Goal: Task Accomplishment & Management: Manage account settings

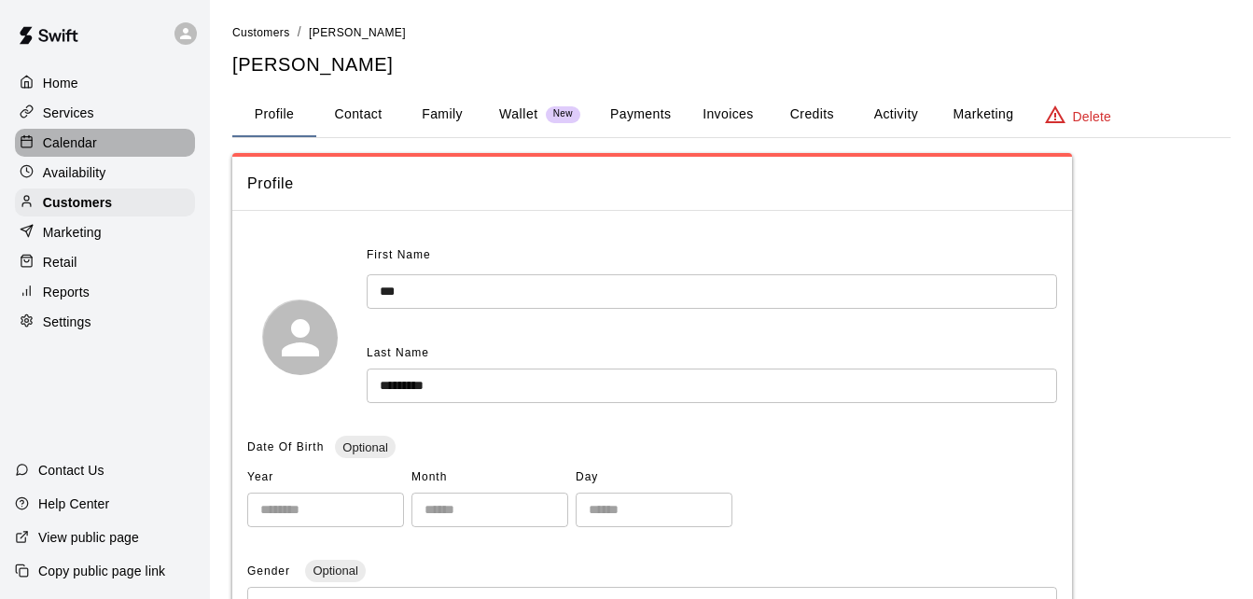
click at [49, 157] on div "Calendar" at bounding box center [105, 143] width 180 height 28
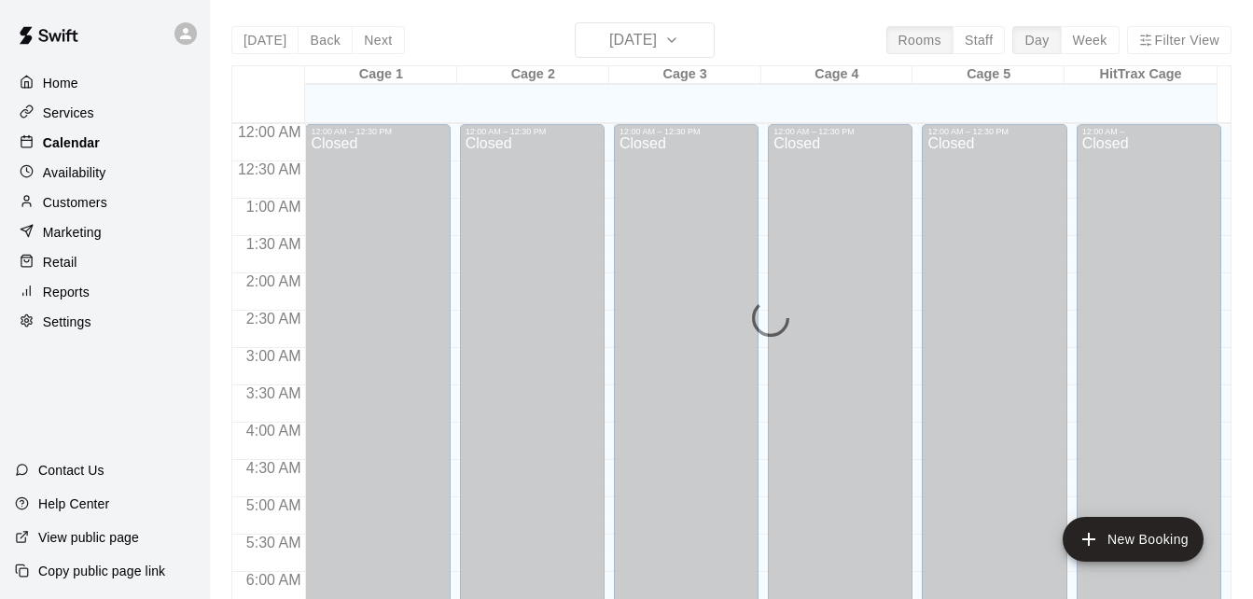
scroll to position [1239, 0]
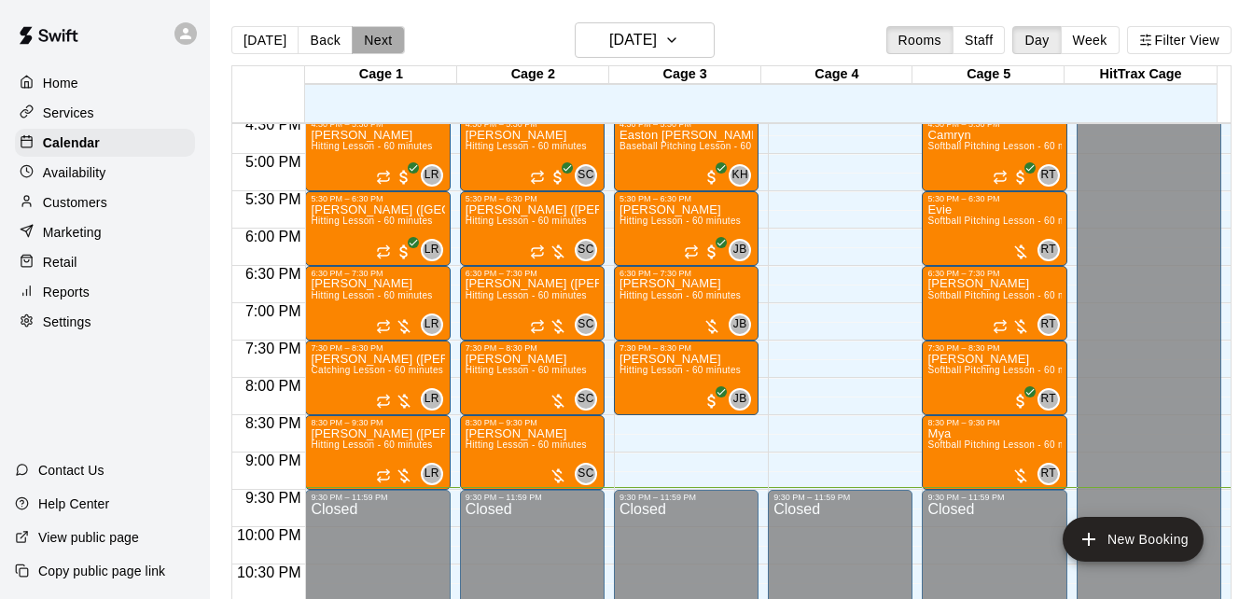
click at [365, 36] on button "Next" at bounding box center [378, 40] width 52 height 28
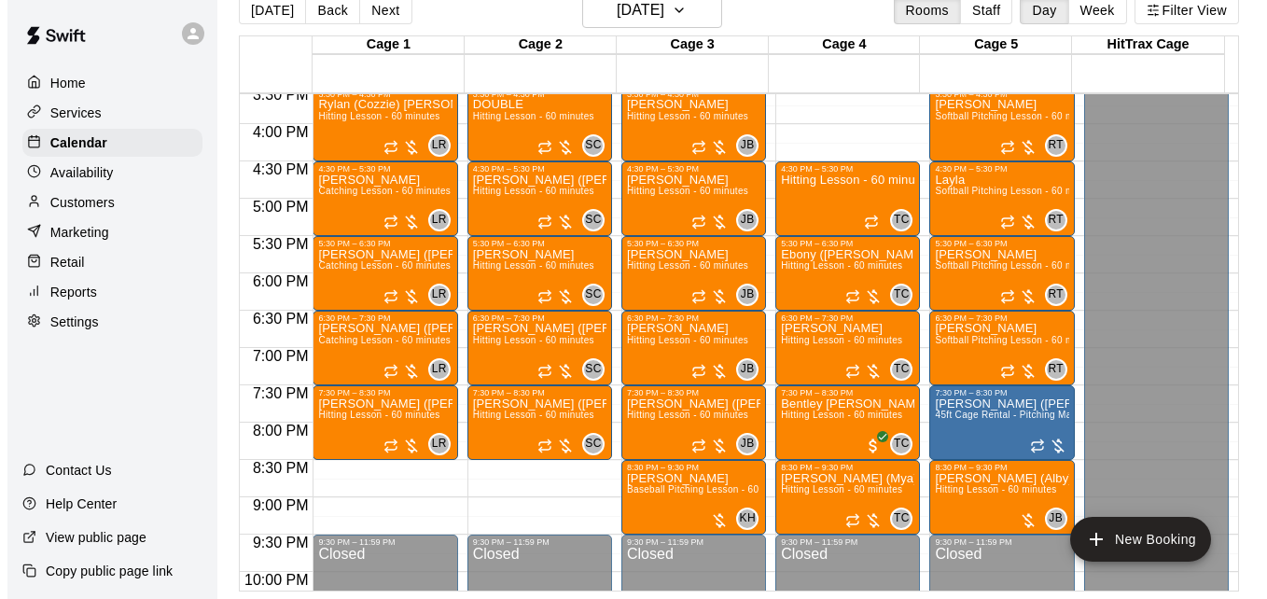
scroll to position [1127, 0]
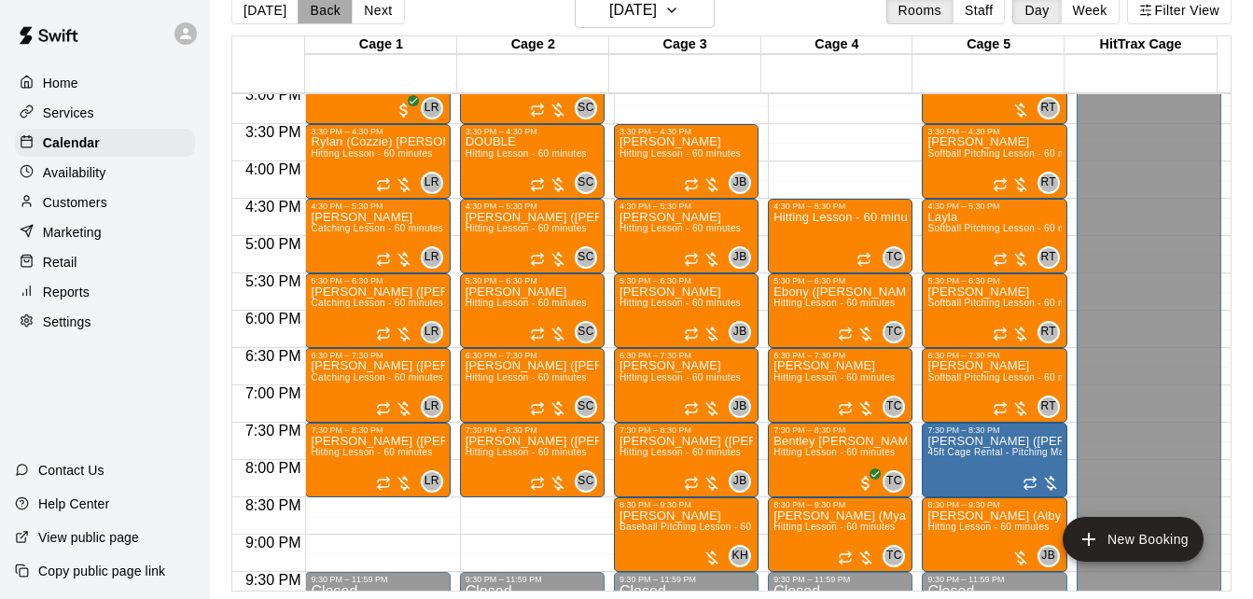
click at [323, 23] on button "Back" at bounding box center [325, 10] width 55 height 28
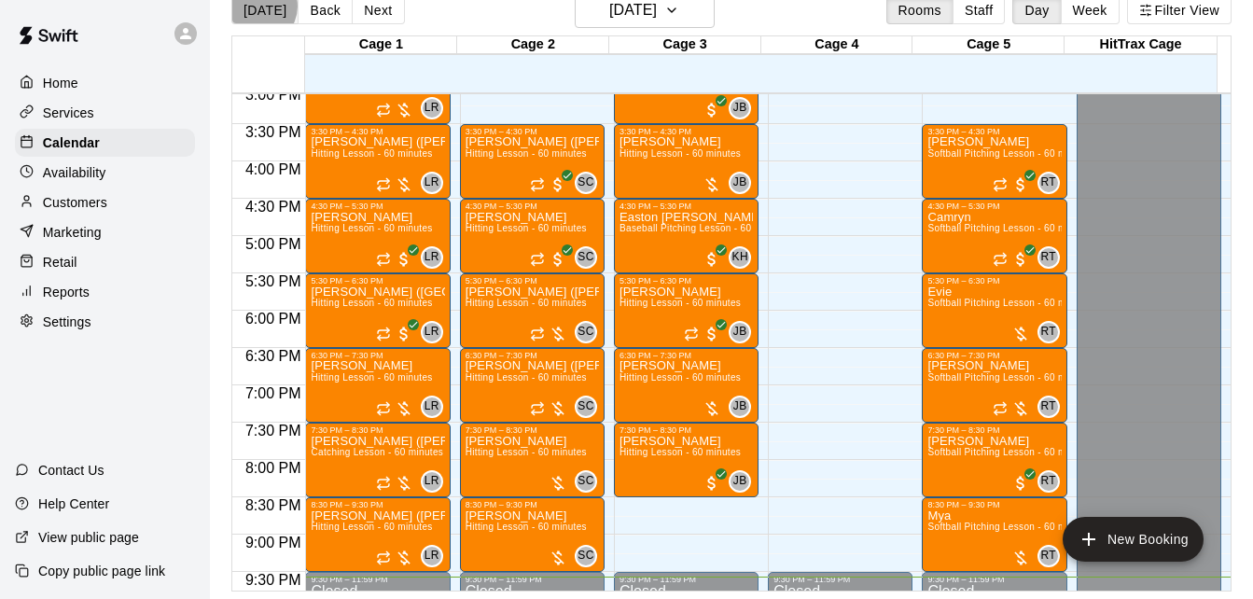
click at [259, 6] on button "[DATE]" at bounding box center [264, 10] width 67 height 28
click at [273, 7] on button "[DATE]" at bounding box center [264, 10] width 67 height 28
click at [520, 525] on span "Hitting Lesson - 60 minutes" at bounding box center [526, 527] width 121 height 10
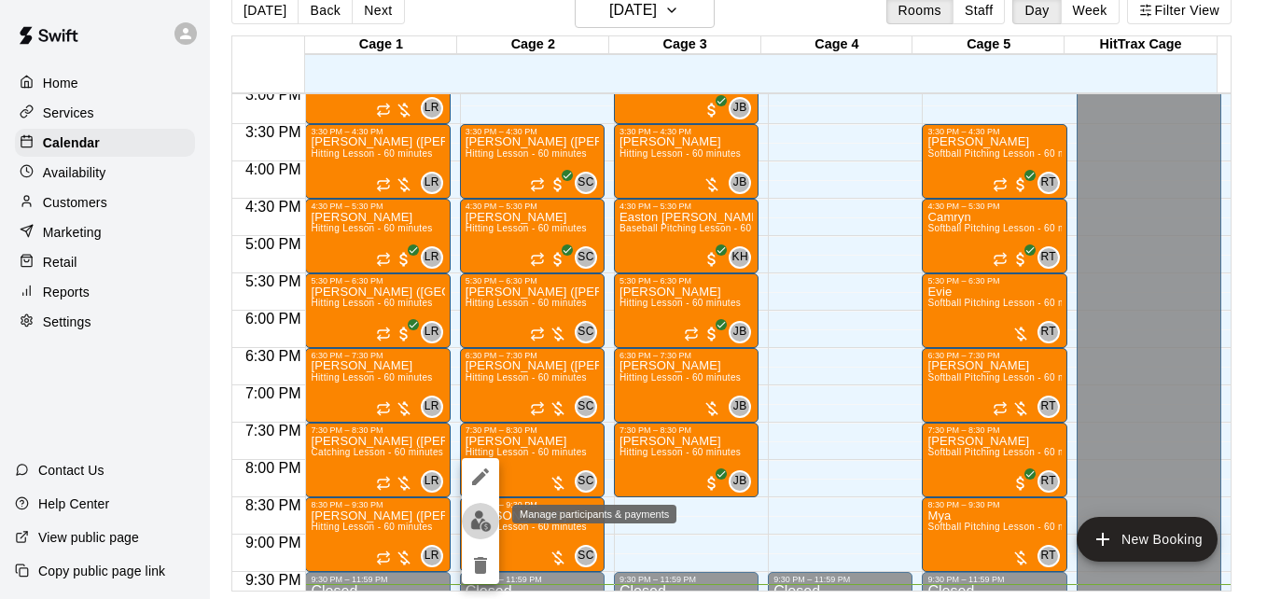
click at [483, 521] on img "edit" at bounding box center [480, 521] width 21 height 21
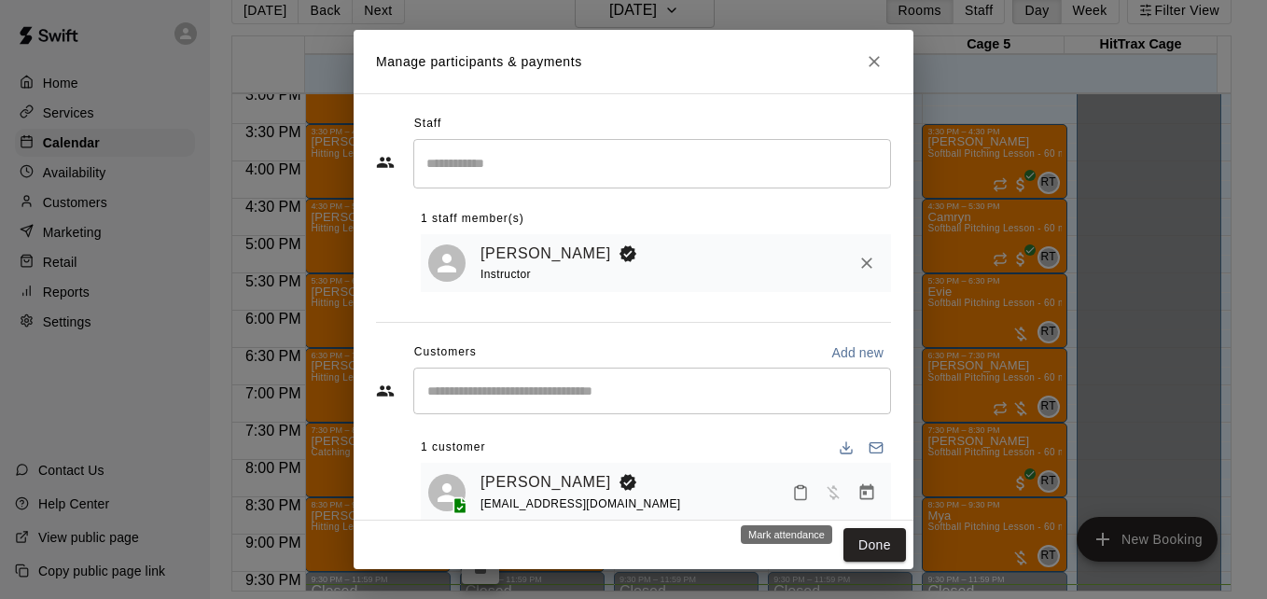
click at [792, 496] on icon "Mark attendance" at bounding box center [800, 492] width 17 height 17
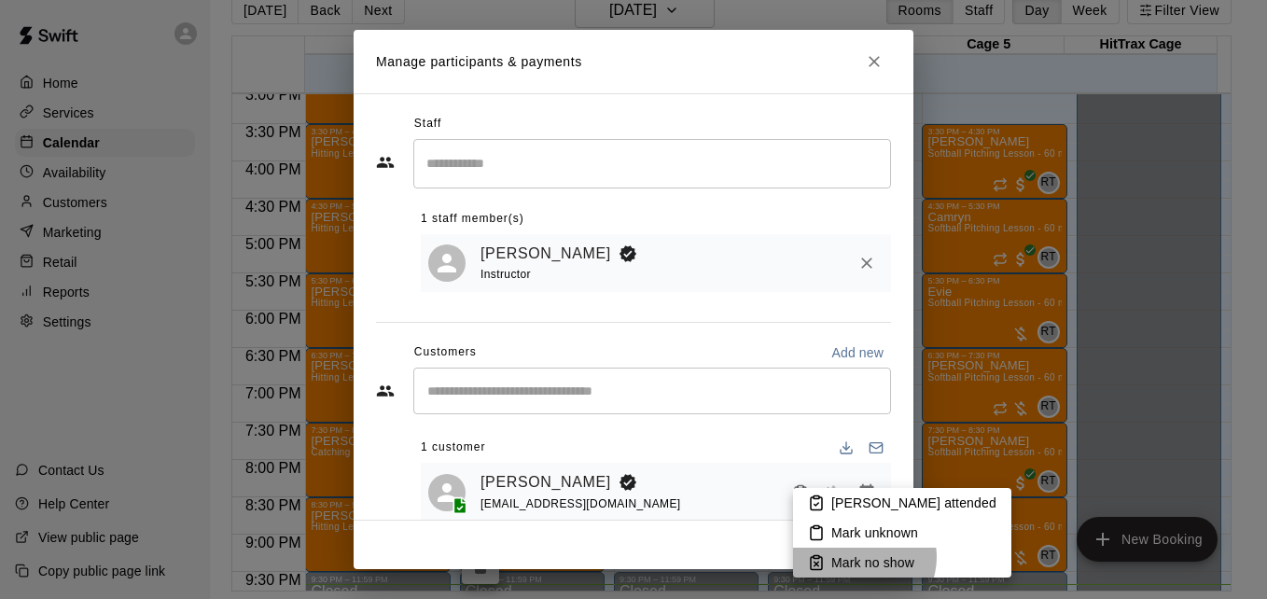
click at [862, 557] on p "Mark no show" at bounding box center [873, 562] width 83 height 19
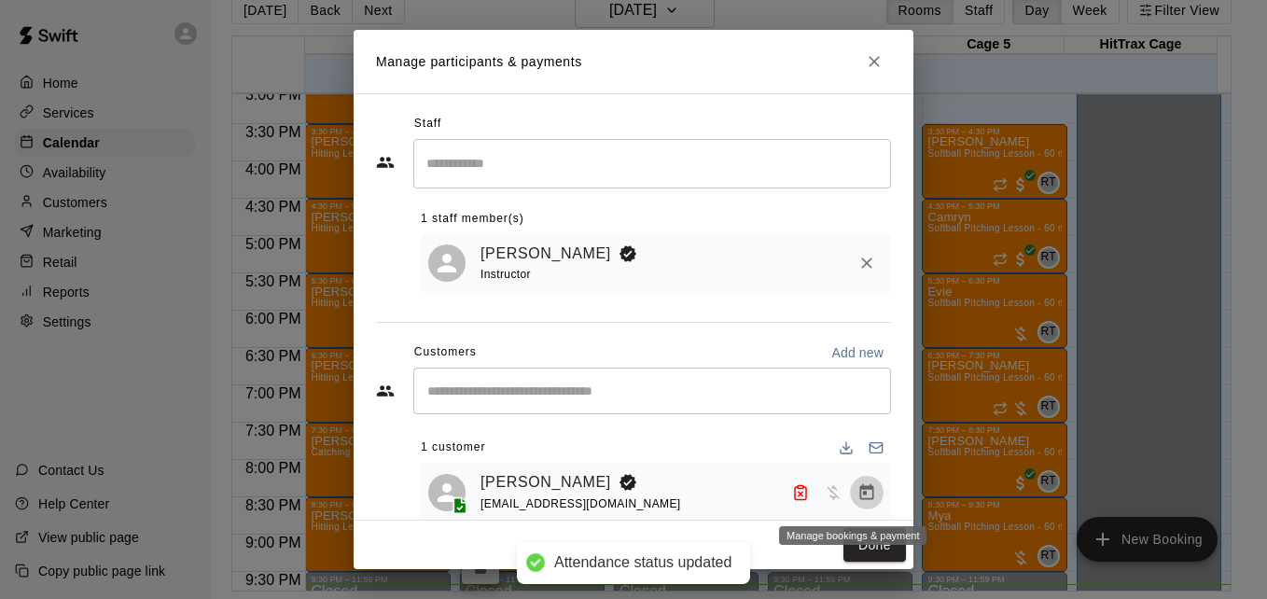
click at [861, 497] on icon "Manage bookings & payment" at bounding box center [868, 491] width 14 height 16
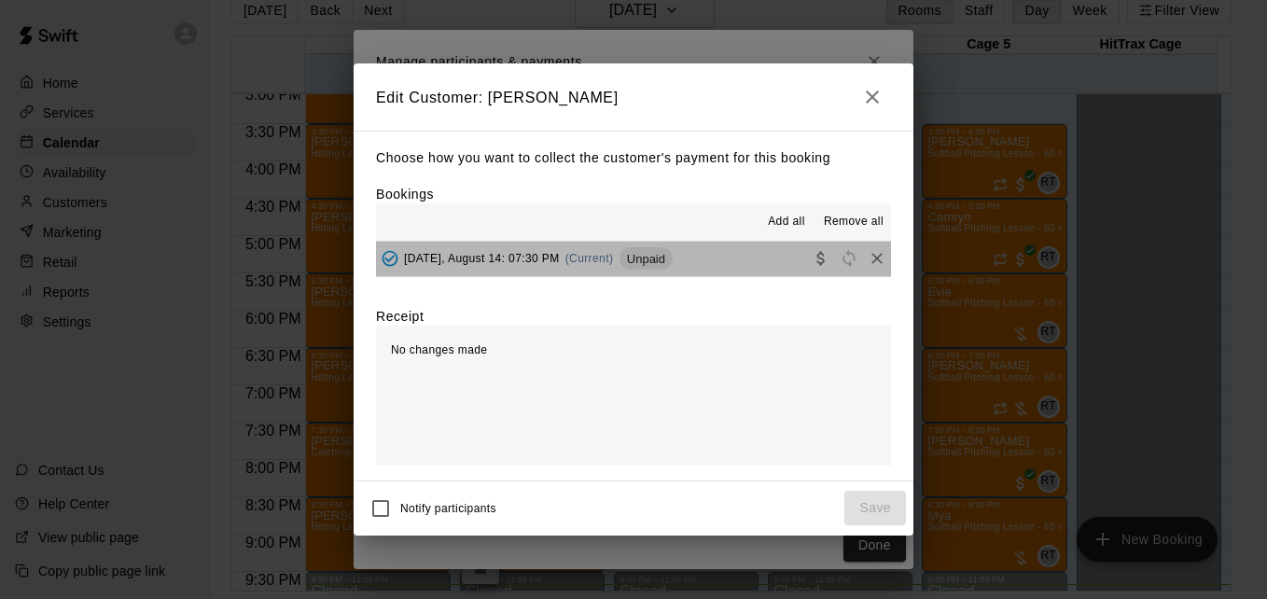
click at [719, 264] on button "[DATE], August 14: 07:30 PM (Current) Unpaid" at bounding box center [633, 259] width 515 height 35
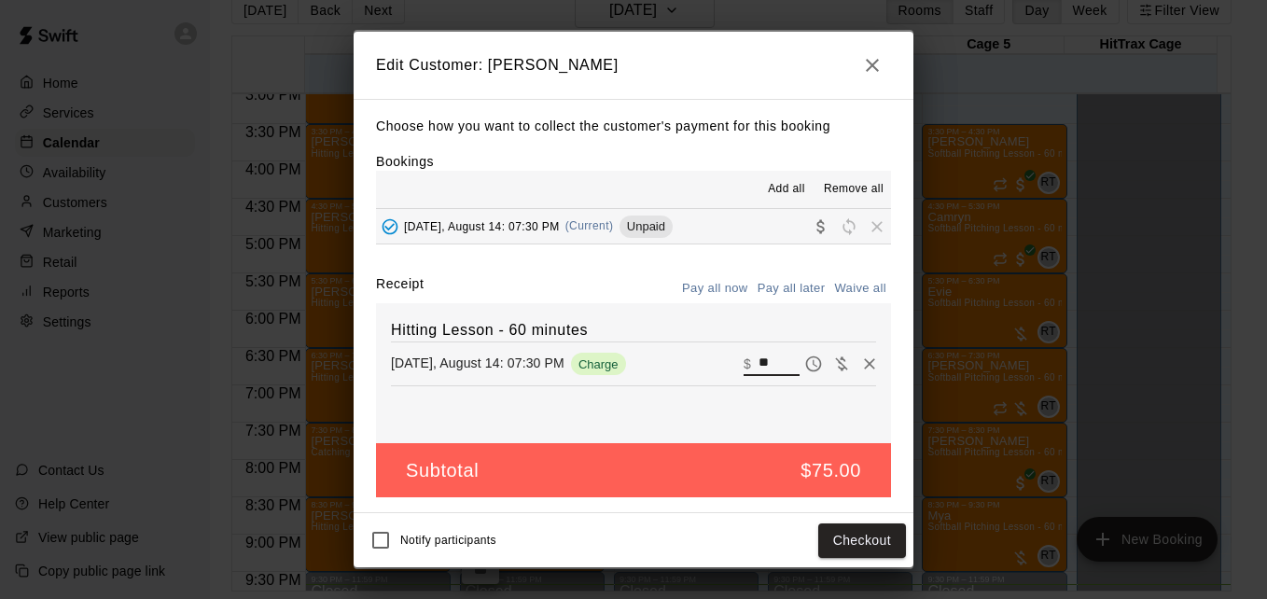
click at [763, 357] on input "**" at bounding box center [779, 364] width 41 height 24
type input "**"
click at [853, 543] on button "Checkout" at bounding box center [863, 541] width 88 height 35
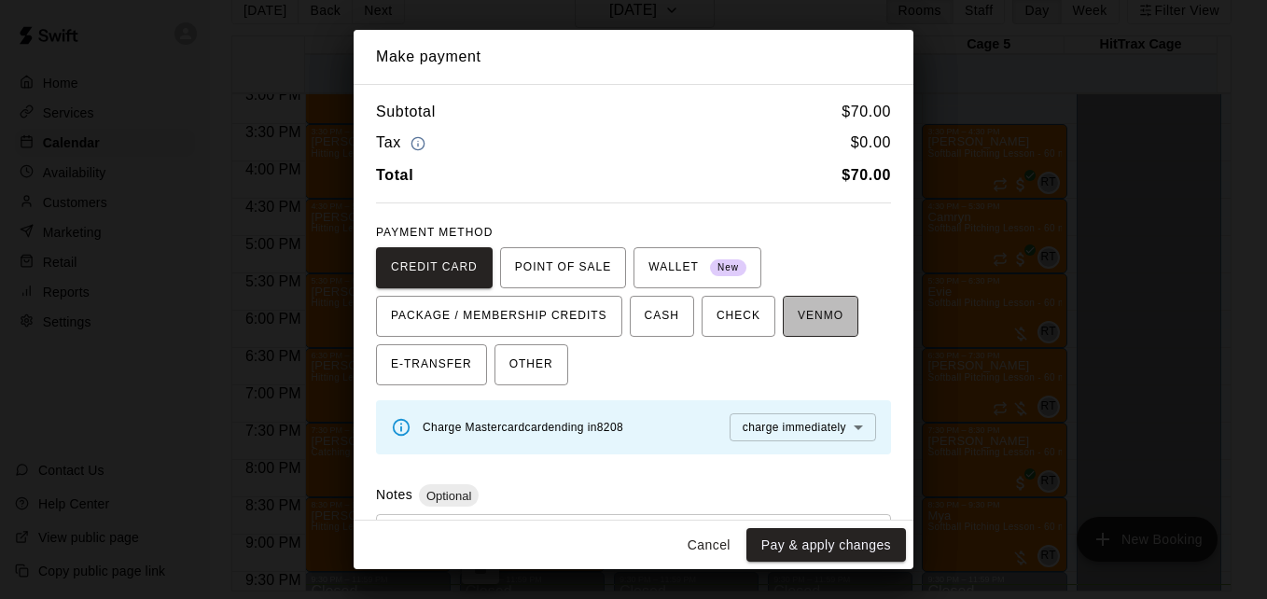
click at [812, 321] on span "VENMO" at bounding box center [821, 316] width 46 height 30
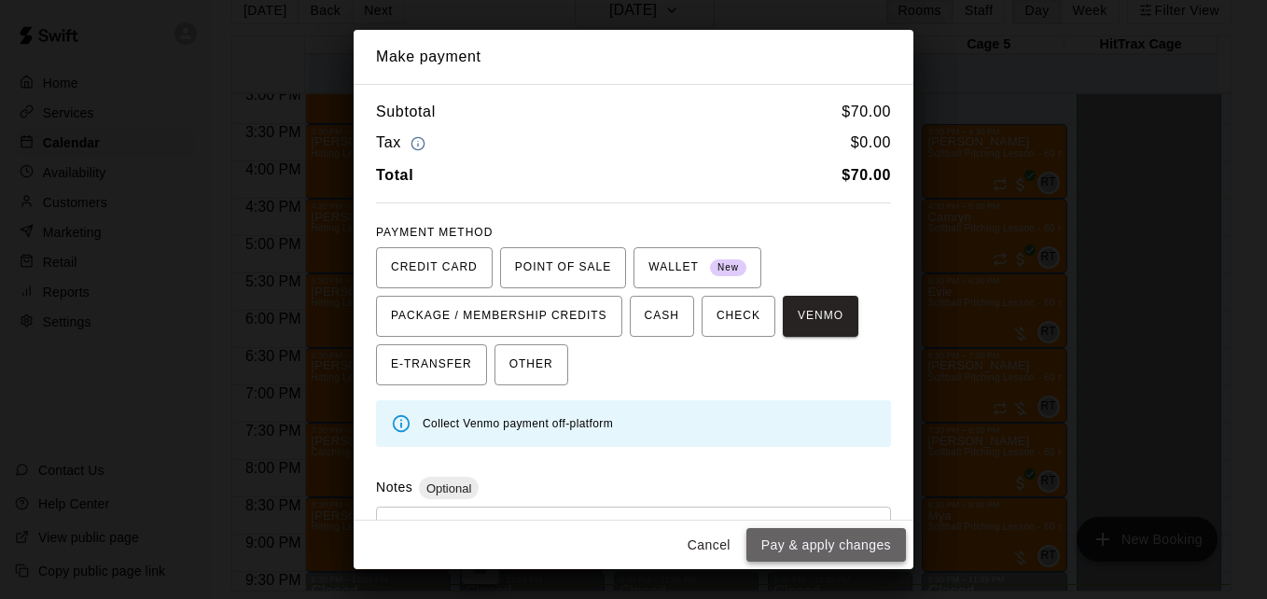
click at [847, 544] on button "Pay & apply changes" at bounding box center [827, 545] width 160 height 35
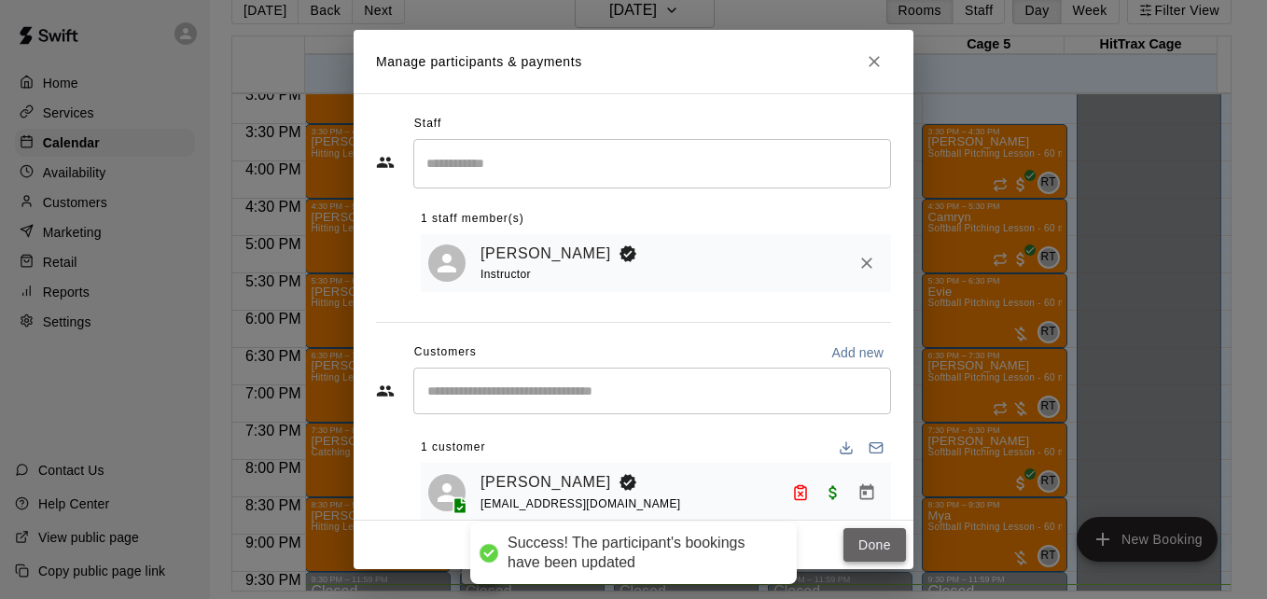
click at [866, 551] on button "Done" at bounding box center [875, 545] width 63 height 35
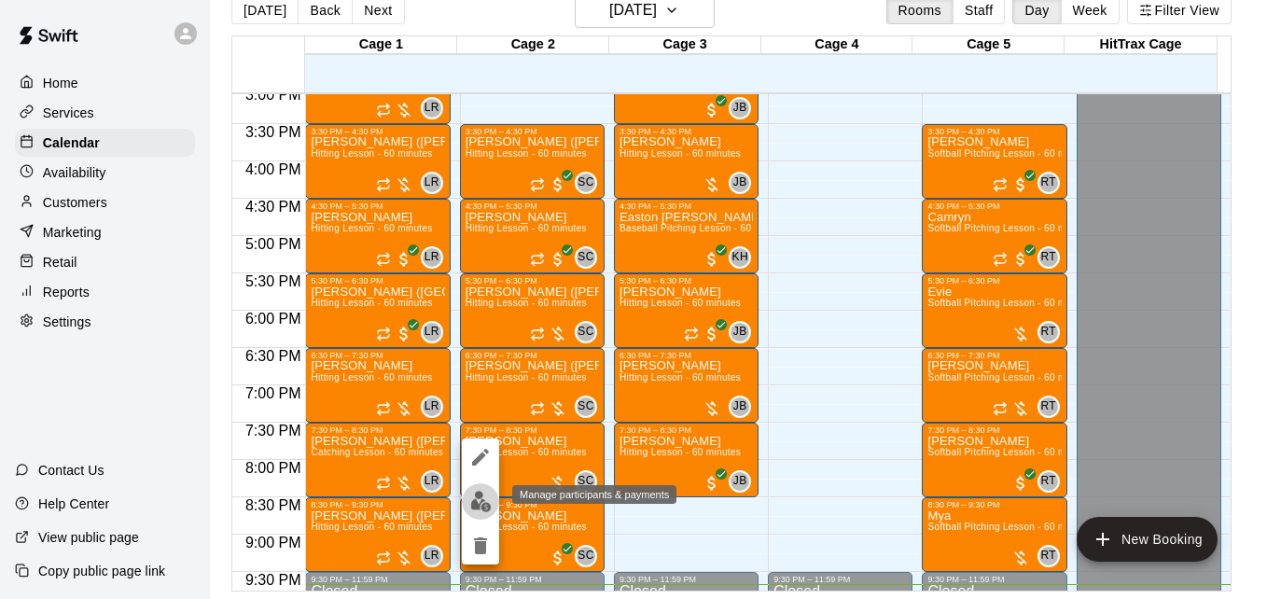
click at [480, 504] on img "edit" at bounding box center [480, 501] width 21 height 21
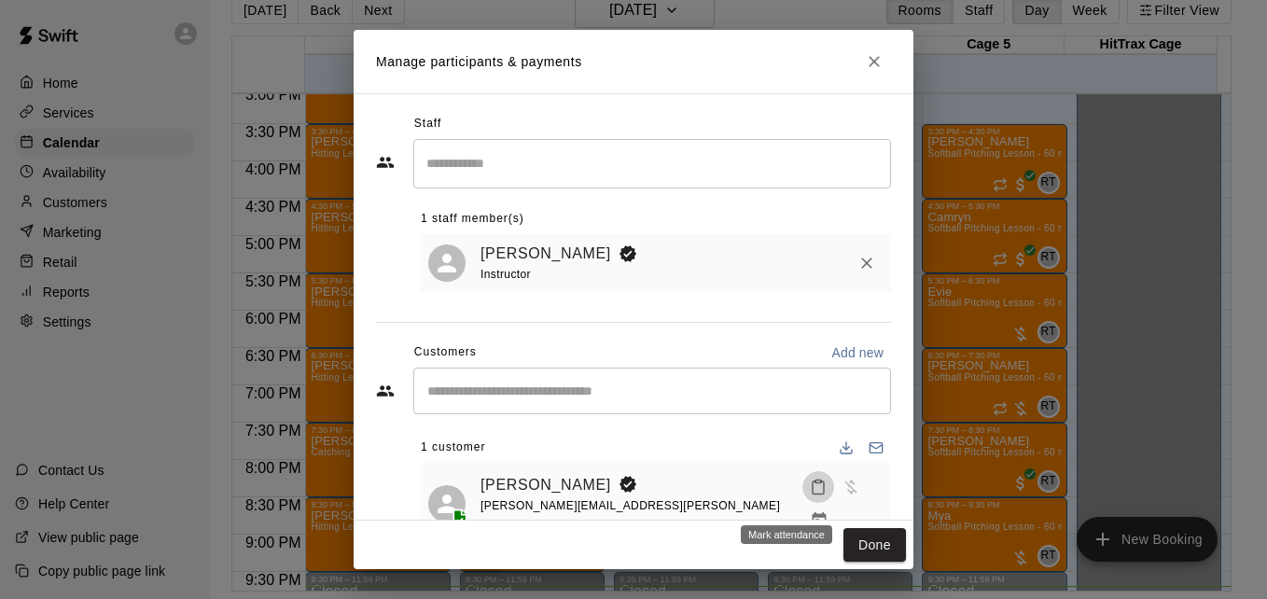
click at [813, 495] on icon "Mark attendance" at bounding box center [818, 488] width 11 height 13
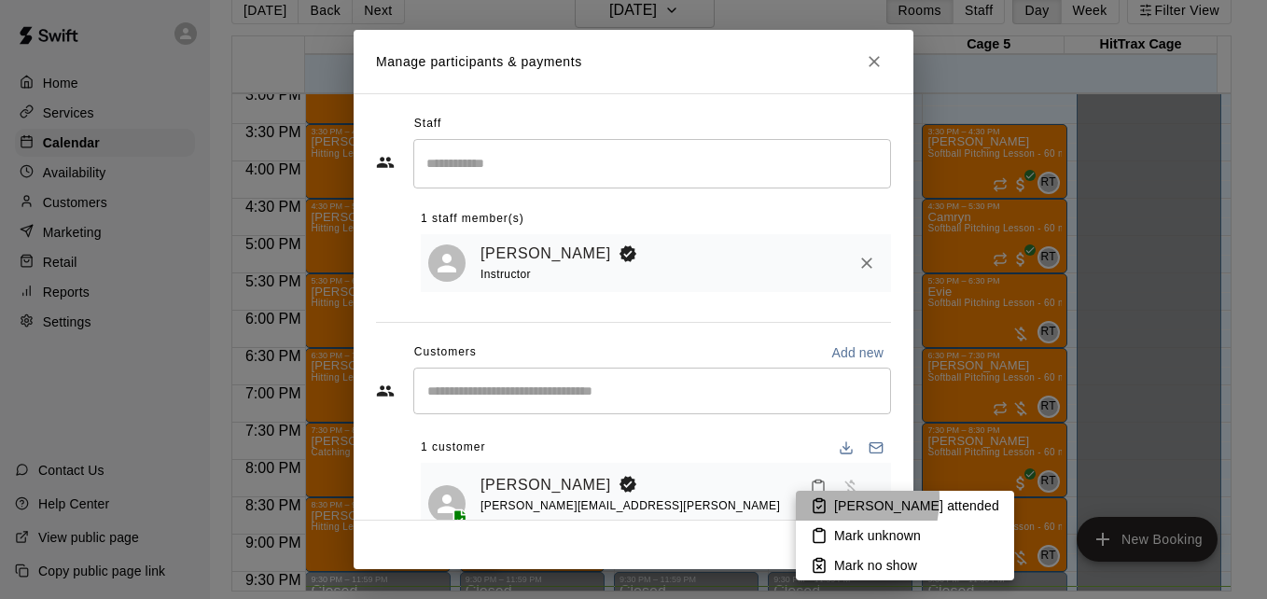
click at [827, 498] on icon at bounding box center [819, 505] width 17 height 17
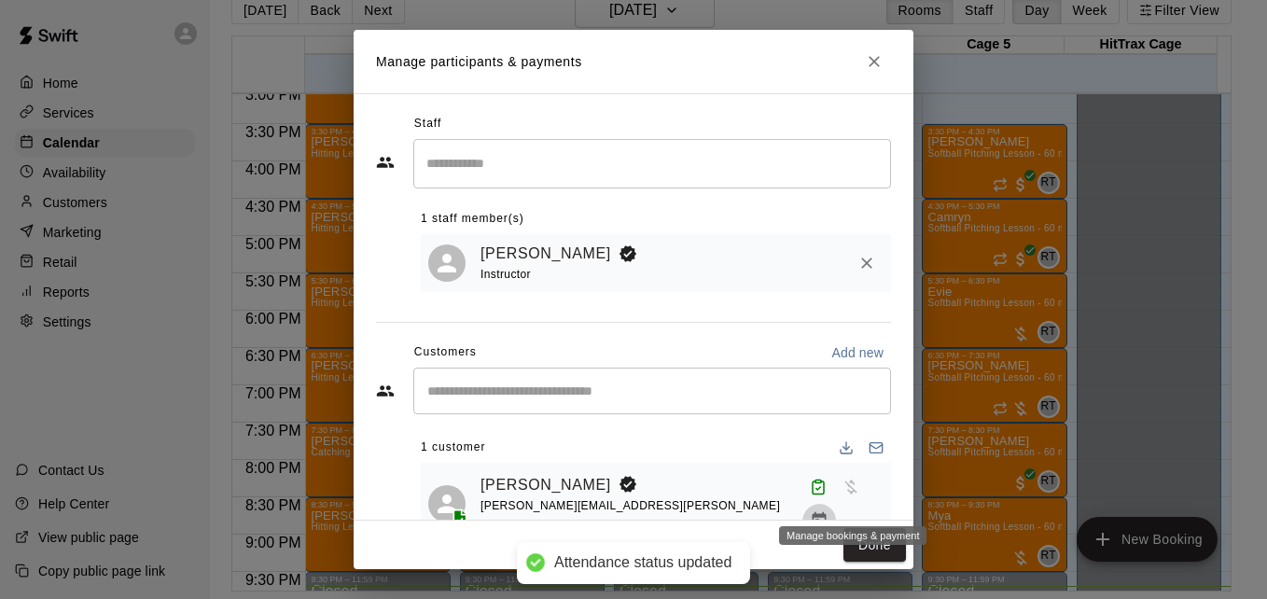
click at [827, 512] on icon "Manage bookings & payment" at bounding box center [820, 520] width 14 height 16
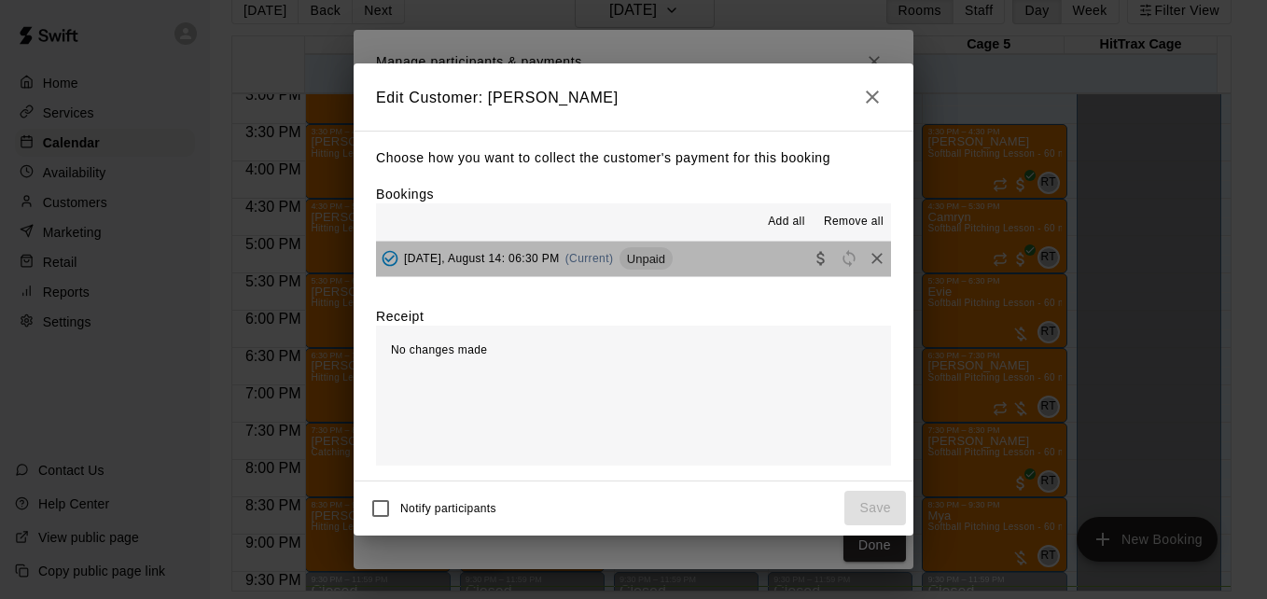
click at [729, 268] on button "[DATE], August 14: 06:30 PM (Current) Unpaid" at bounding box center [633, 259] width 515 height 35
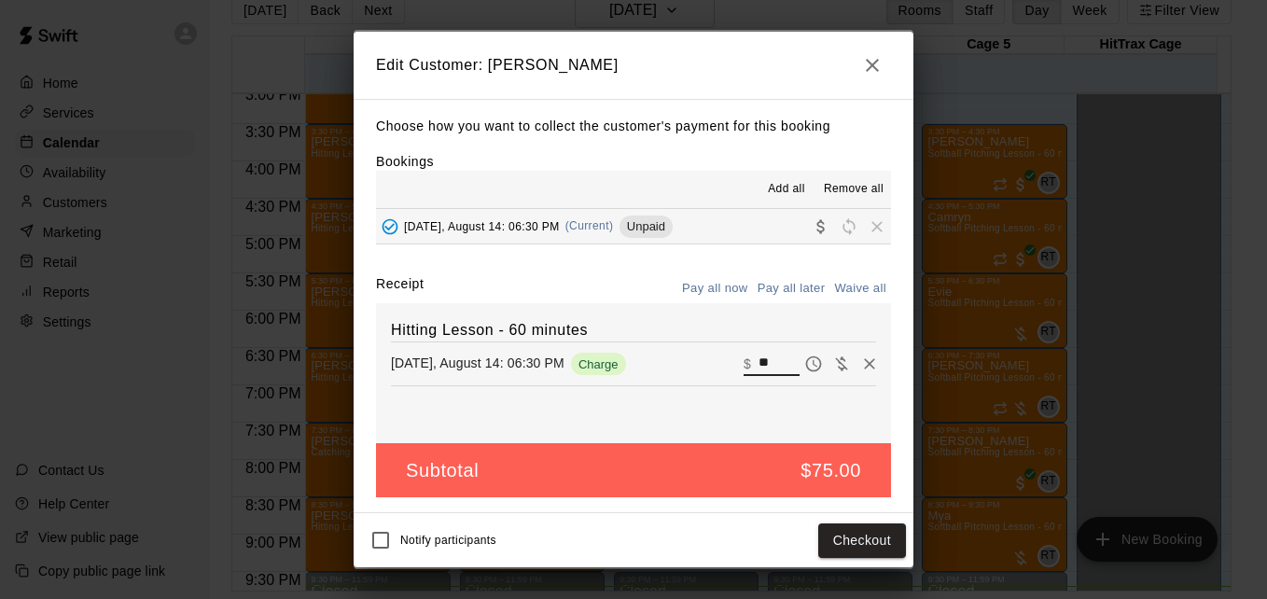
click at [767, 357] on input "**" at bounding box center [779, 364] width 41 height 24
type input "**"
click at [851, 532] on button "Checkout" at bounding box center [863, 541] width 88 height 35
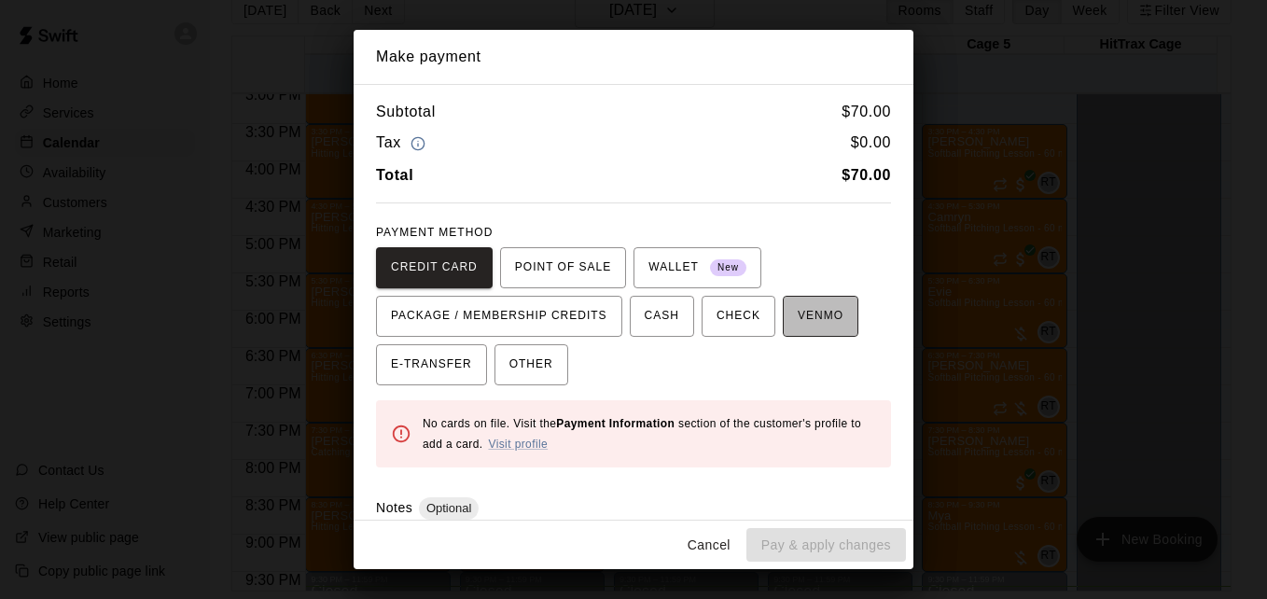
click at [798, 329] on span "VENMO" at bounding box center [821, 316] width 46 height 30
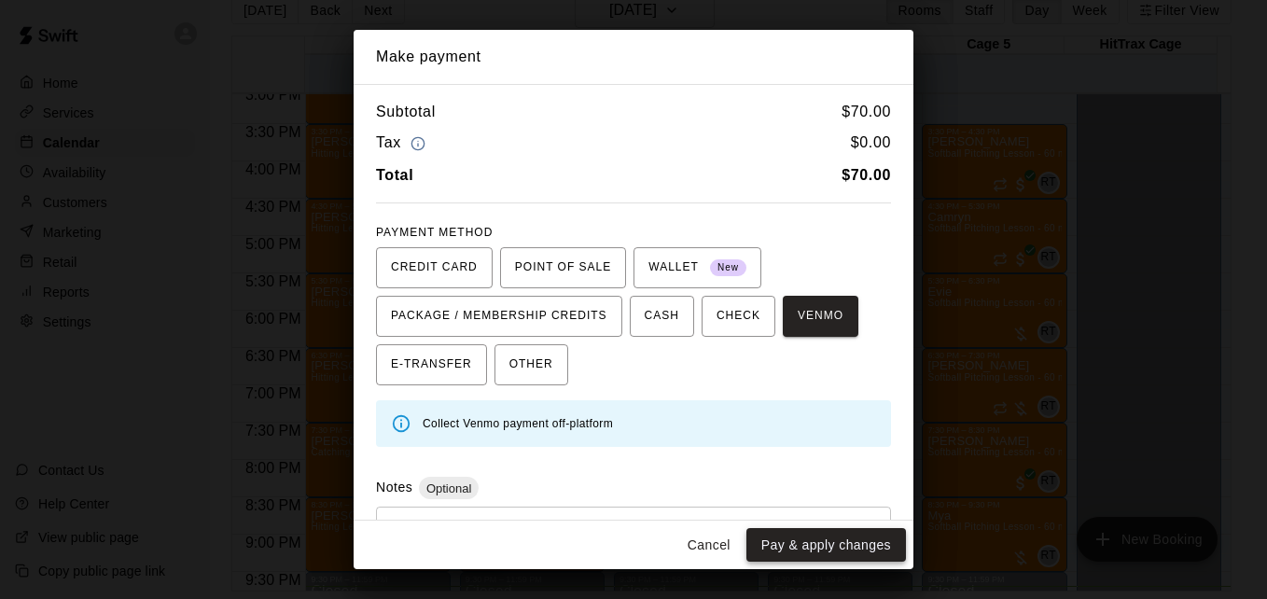
click at [834, 545] on button "Pay & apply changes" at bounding box center [827, 545] width 160 height 35
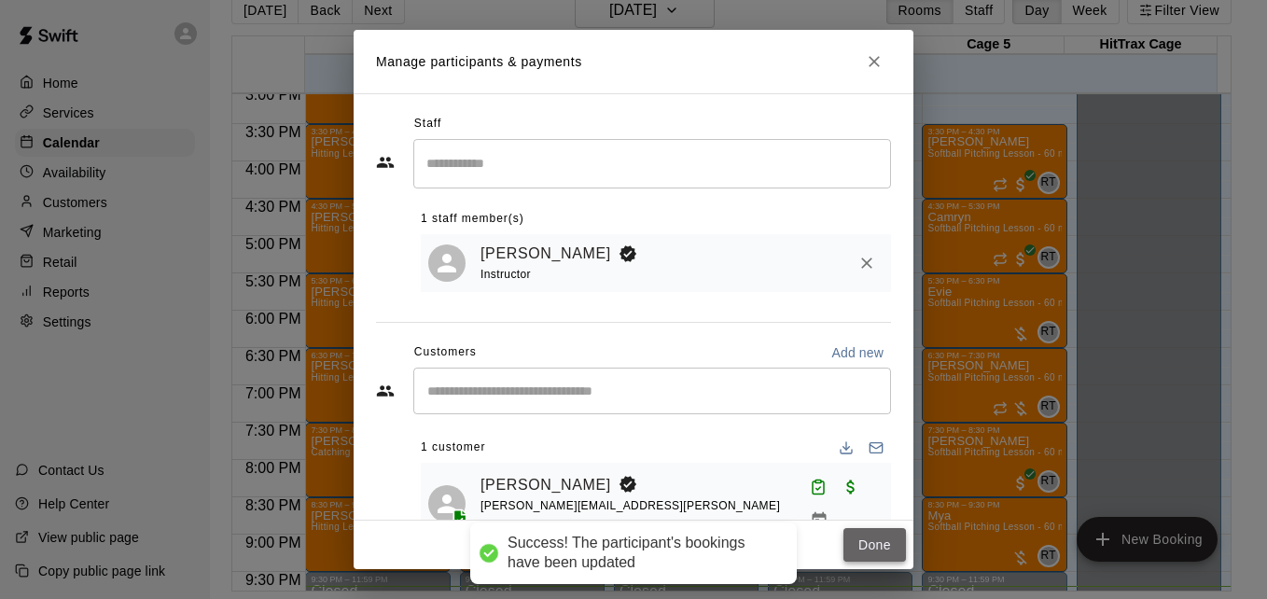
click at [885, 547] on button "Done" at bounding box center [875, 545] width 63 height 35
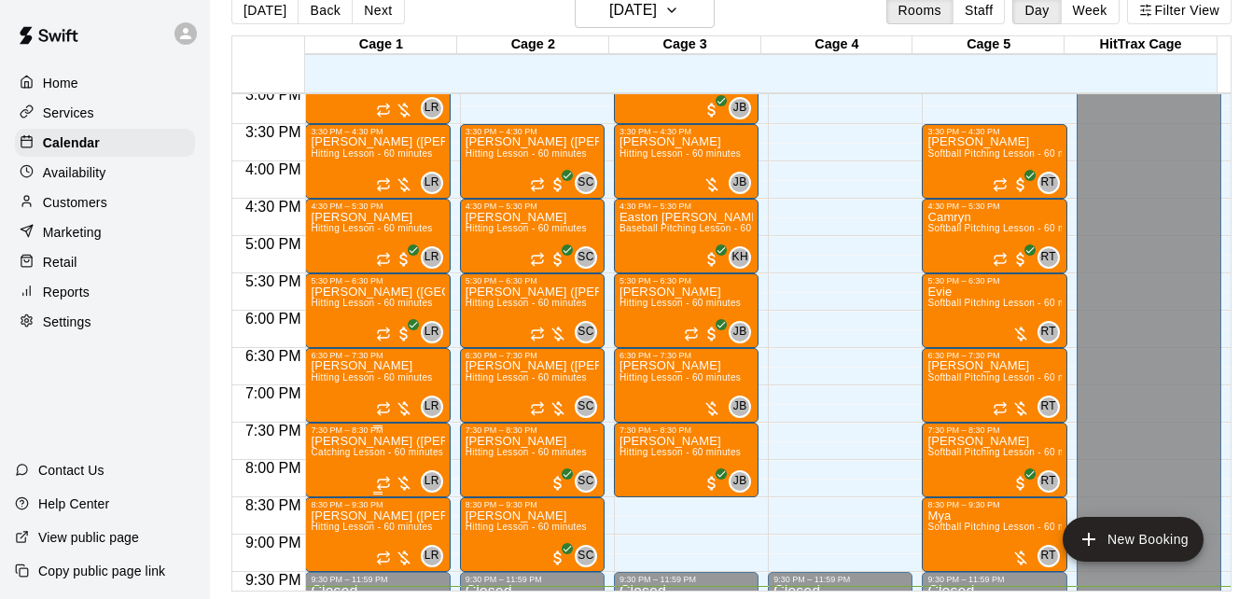
click at [372, 441] on p "[PERSON_NAME] ([PERSON_NAME]) [PERSON_NAME] & 1 other" at bounding box center [377, 441] width 133 height 0
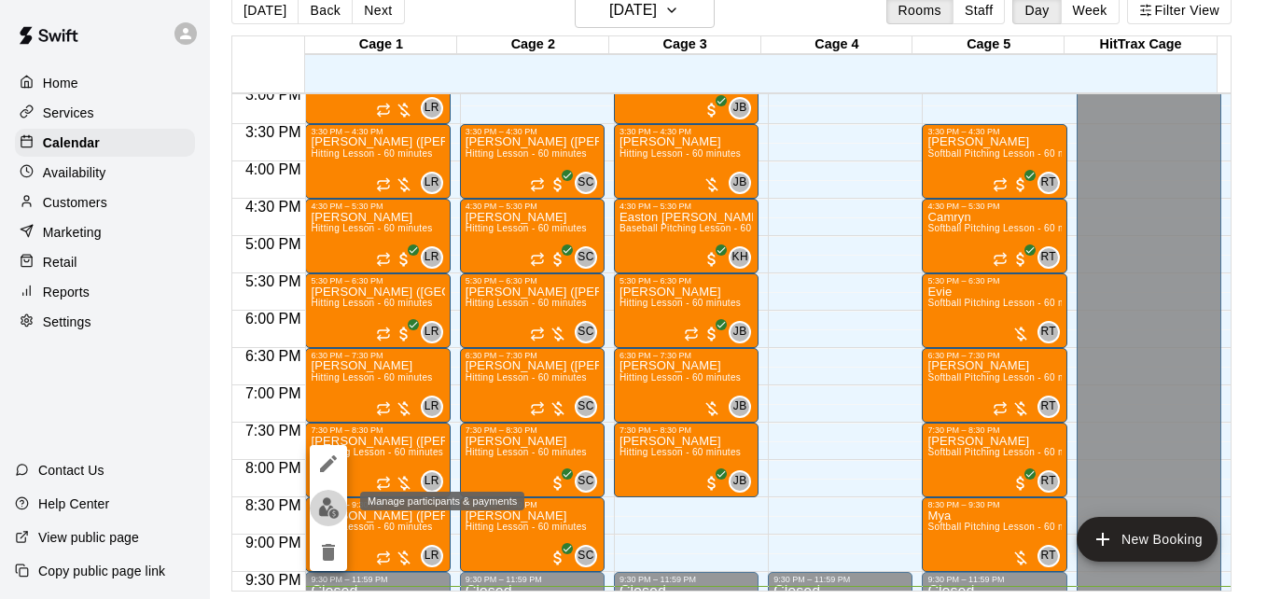
click at [322, 502] on img "edit" at bounding box center [328, 507] width 21 height 21
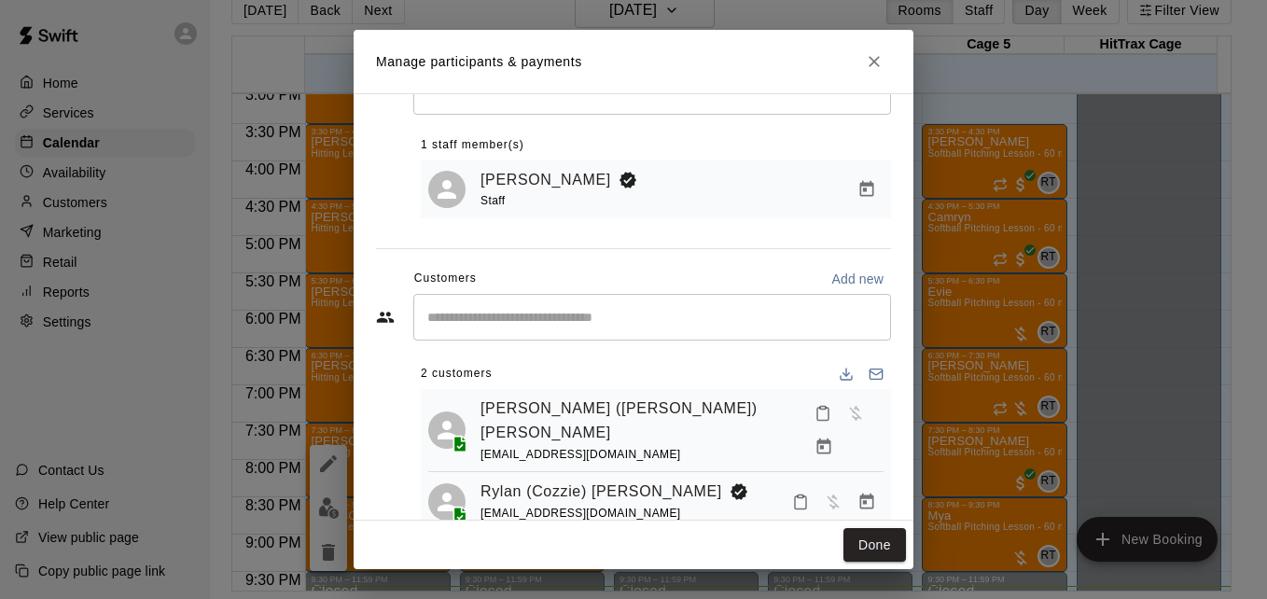
scroll to position [75, 0]
click at [792, 493] on icon "Mark attendance" at bounding box center [800, 501] width 17 height 17
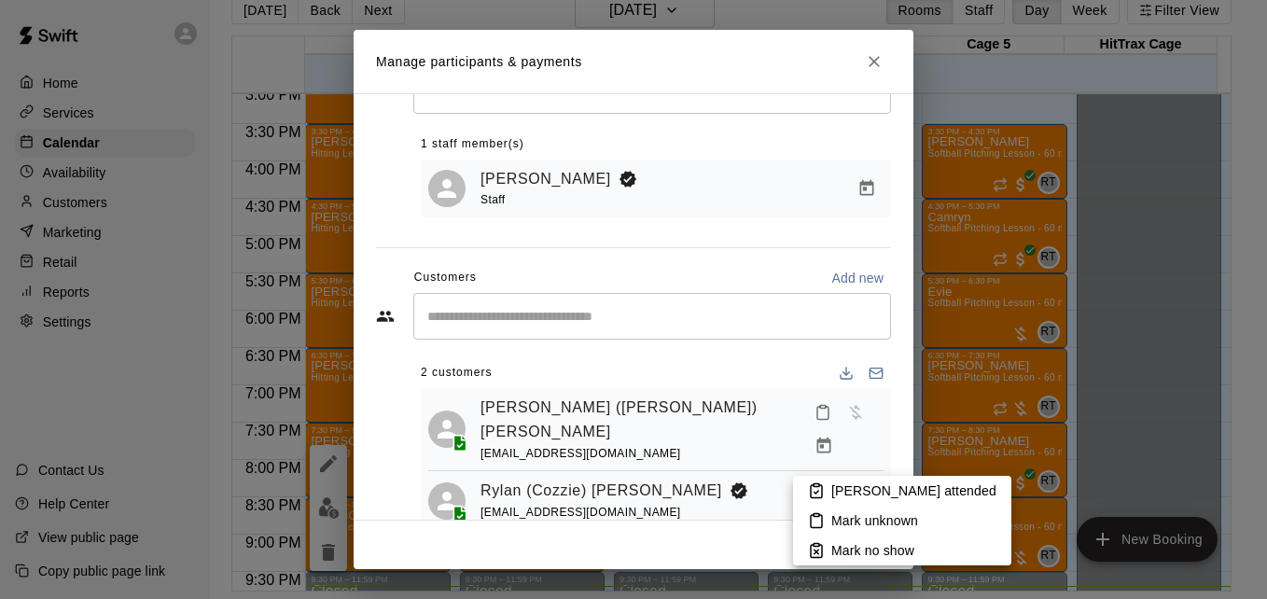
click at [834, 488] on p "[PERSON_NAME] attended" at bounding box center [914, 491] width 165 height 19
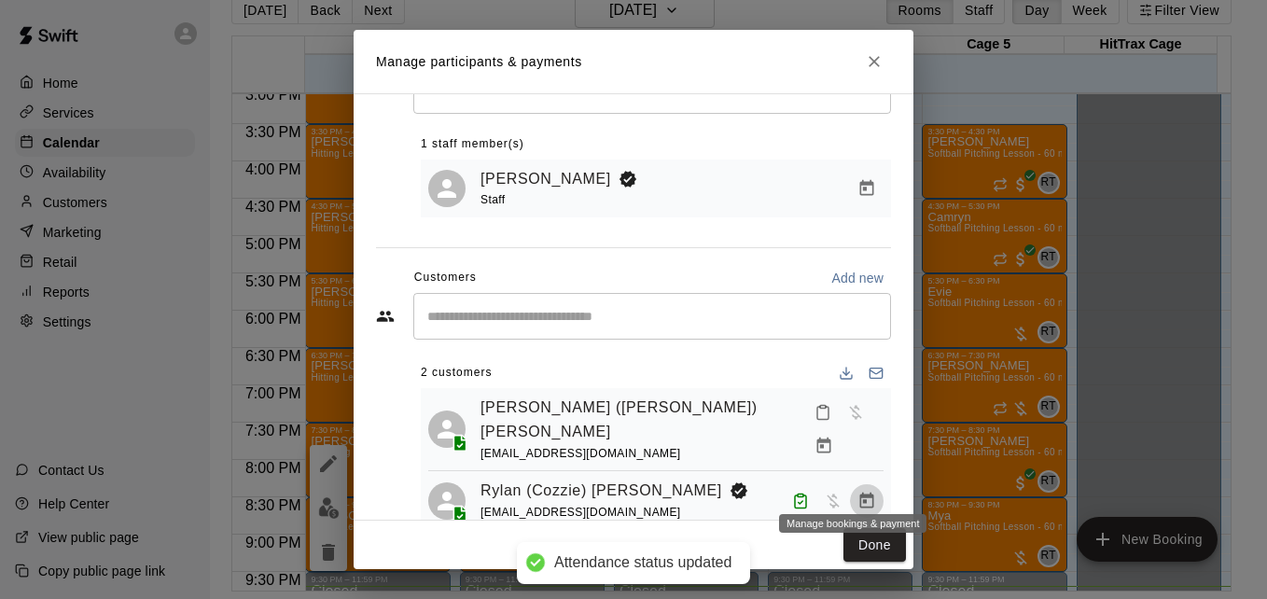
click at [861, 493] on icon "Manage bookings & payment" at bounding box center [868, 501] width 14 height 16
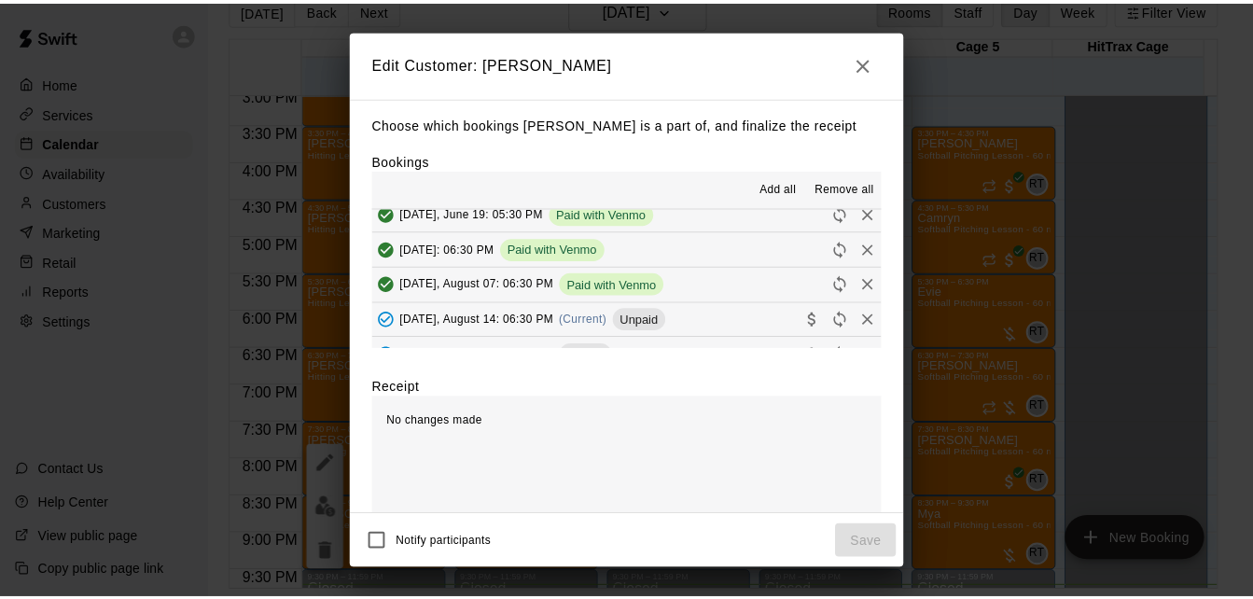
scroll to position [224, 0]
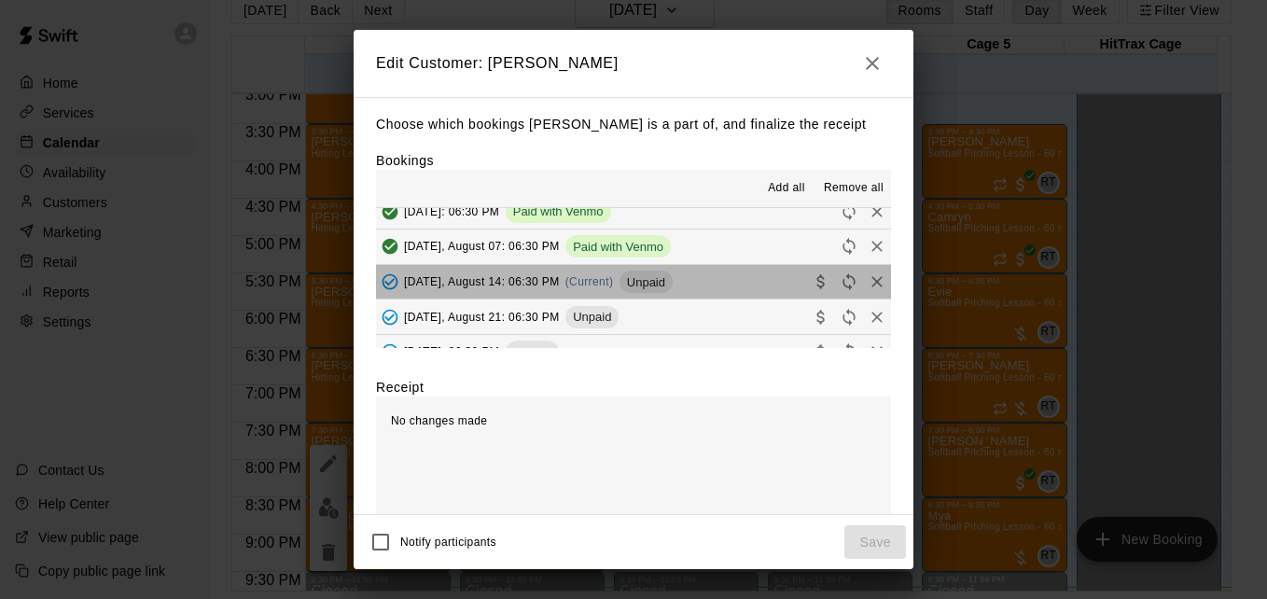
click at [713, 279] on button "[DATE], August 14: 06:30 PM (Current) Unpaid" at bounding box center [633, 282] width 515 height 35
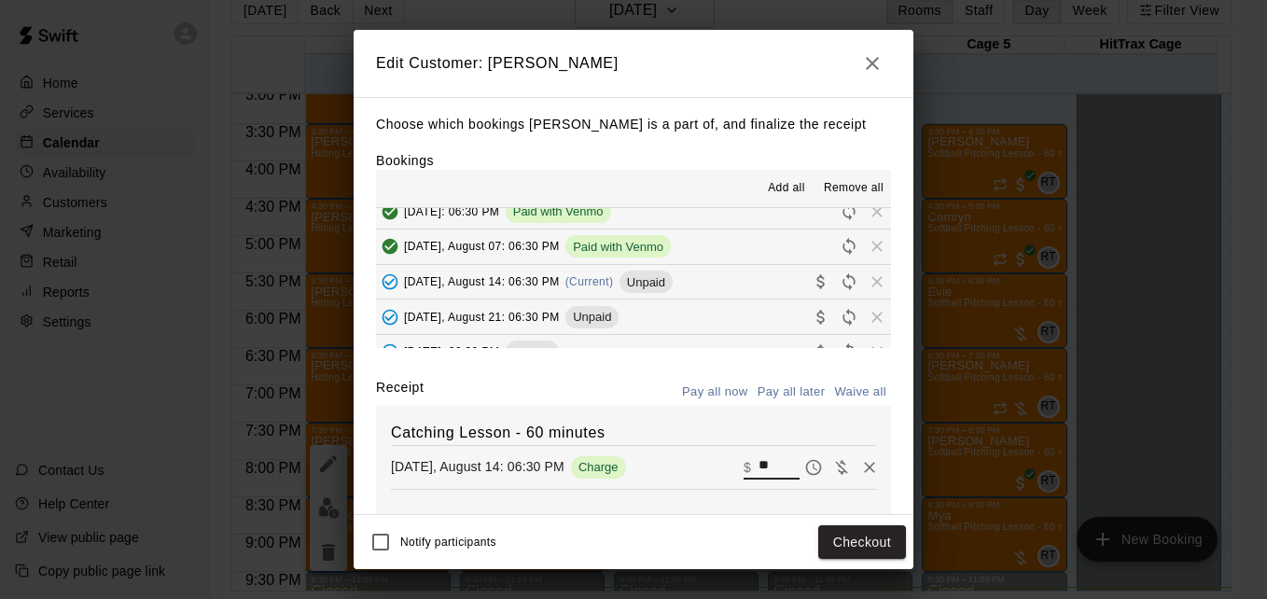
click at [759, 469] on input "**" at bounding box center [779, 467] width 41 height 24
type input "*"
type input "**"
click at [859, 539] on button "Checkout" at bounding box center [863, 542] width 88 height 35
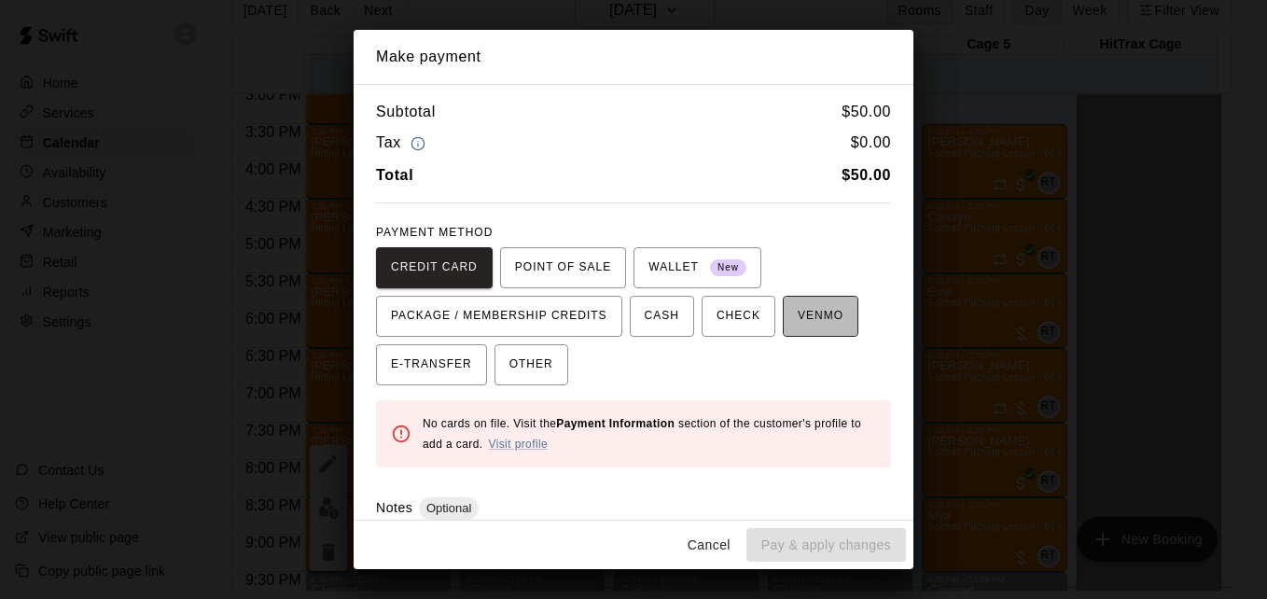
click at [809, 327] on span "VENMO" at bounding box center [821, 316] width 46 height 30
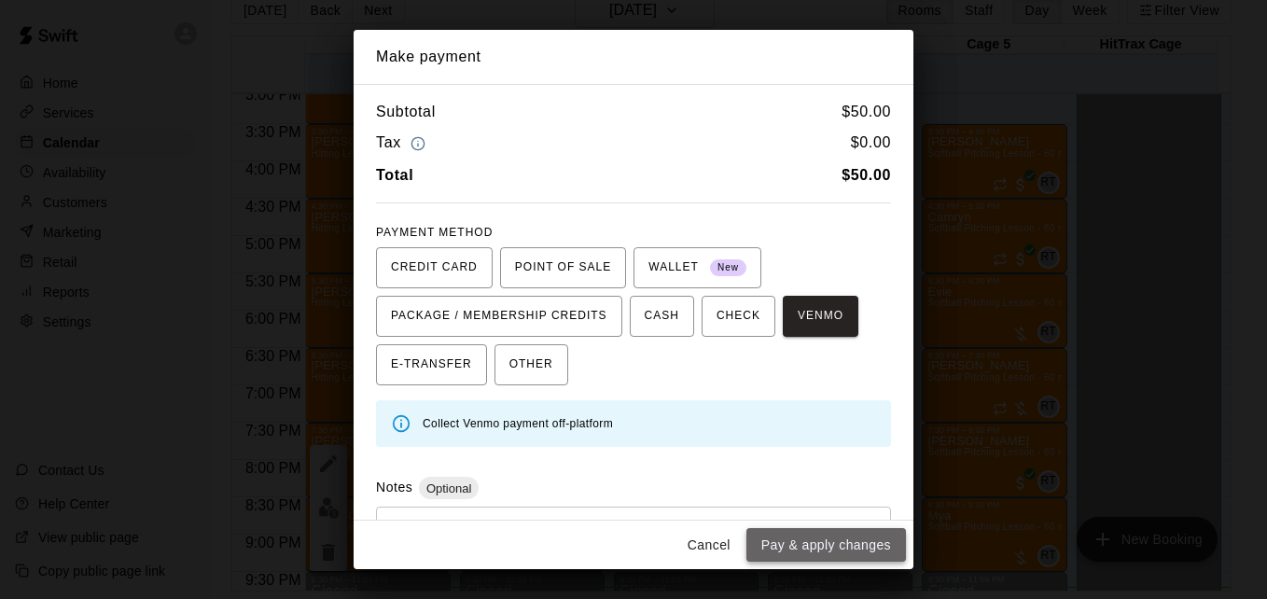
click at [842, 540] on button "Pay & apply changes" at bounding box center [827, 545] width 160 height 35
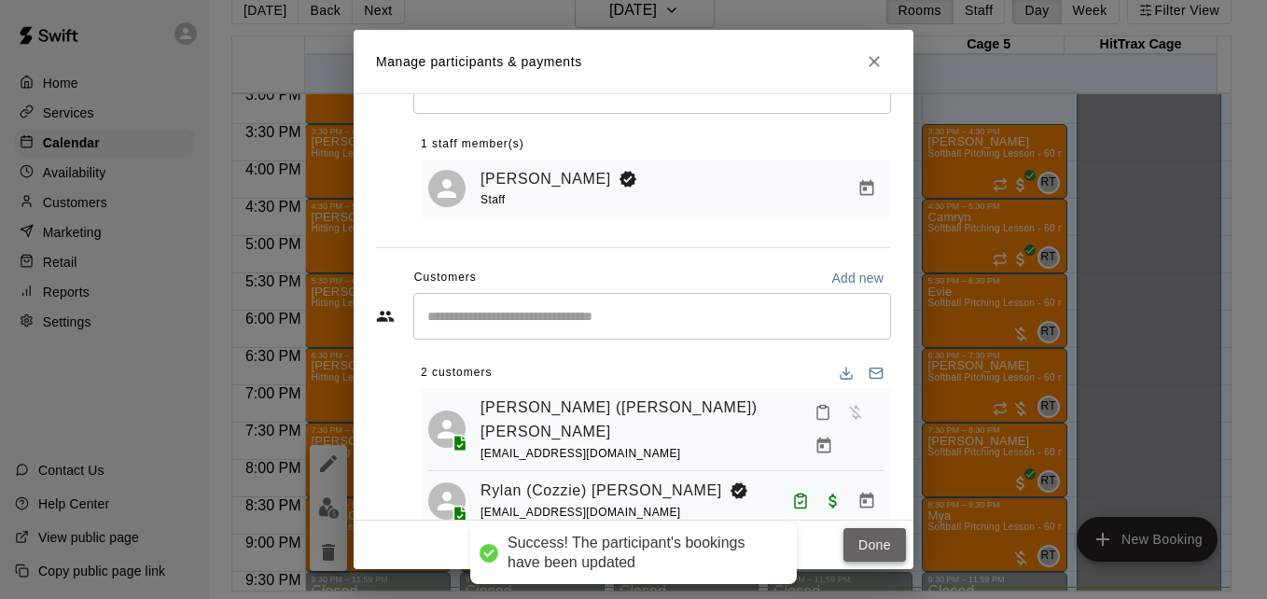
click at [863, 545] on button "Done" at bounding box center [875, 545] width 63 height 35
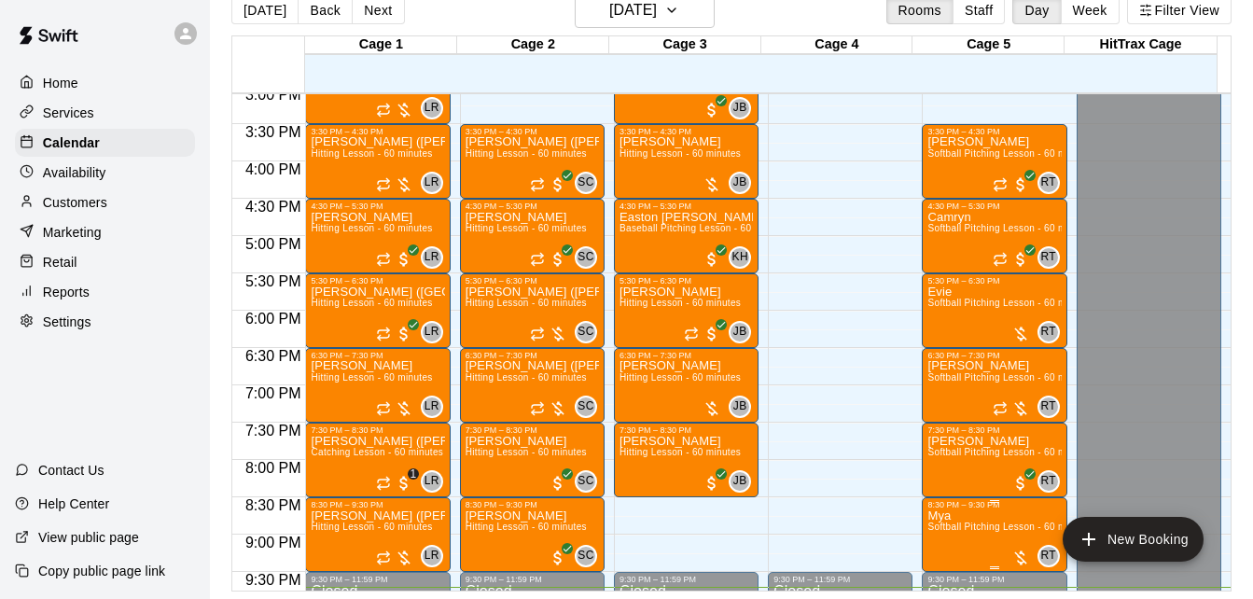
click at [959, 532] on span "Softball Pitching Lesson - 60 minutes" at bounding box center [1010, 527] width 165 height 10
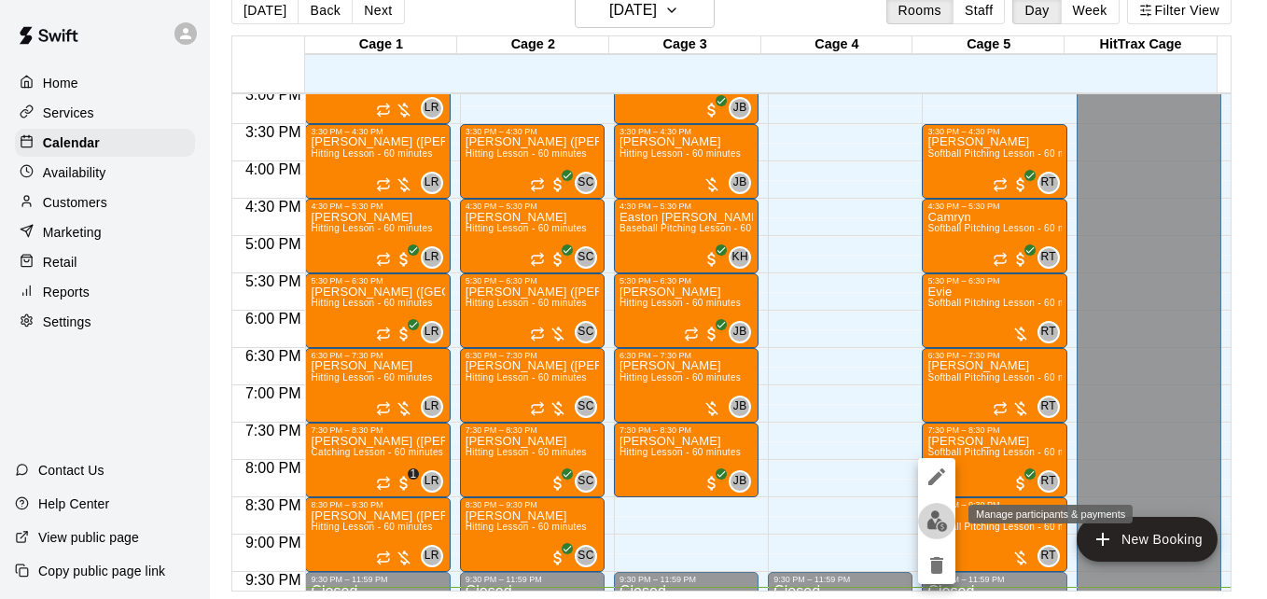
click at [927, 526] on img "edit" at bounding box center [937, 521] width 21 height 21
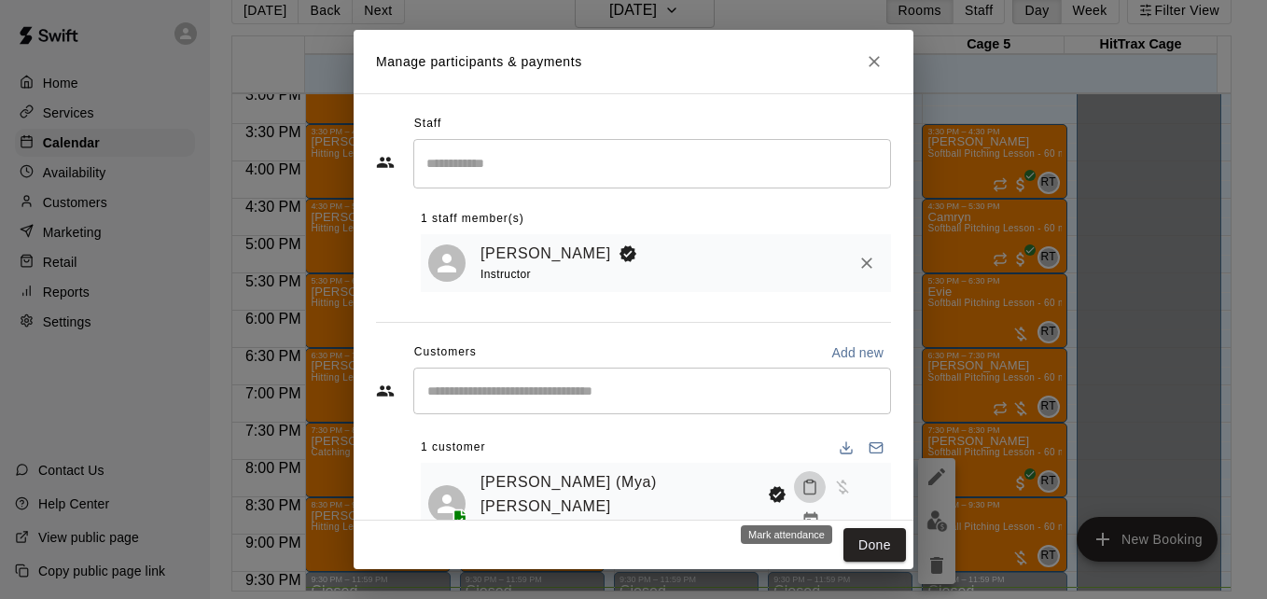
click at [802, 496] on icon "Mark attendance" at bounding box center [810, 487] width 17 height 17
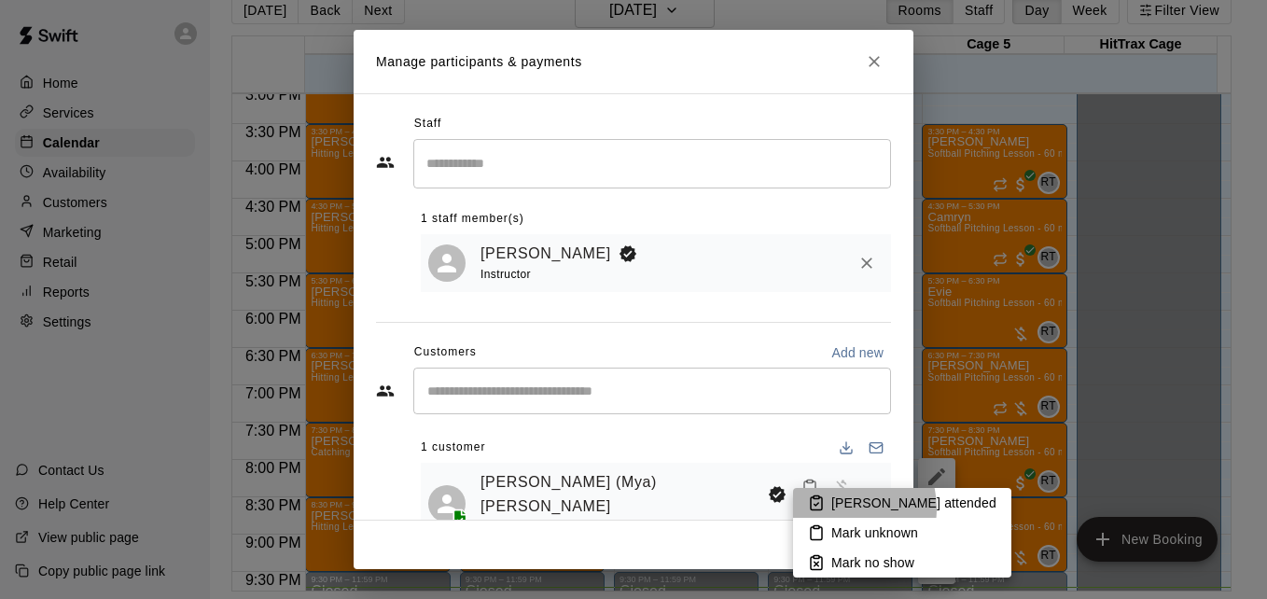
click at [843, 509] on p "[PERSON_NAME] attended" at bounding box center [914, 503] width 165 height 19
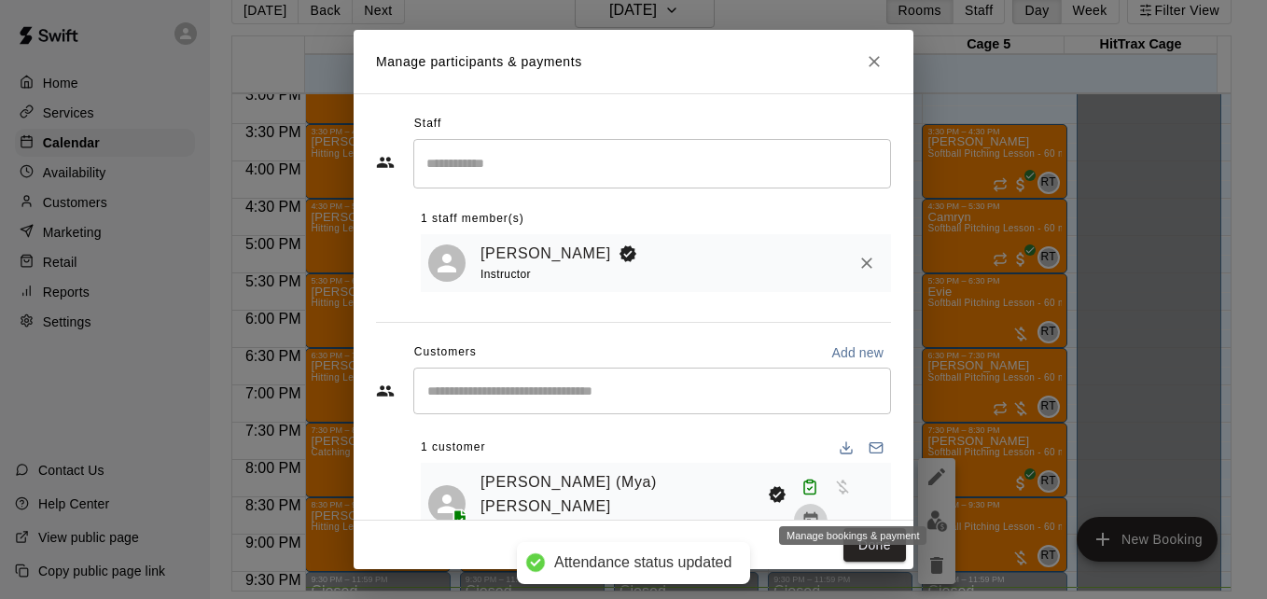
click at [820, 511] on icon "Manage bookings & payment" at bounding box center [811, 520] width 19 height 19
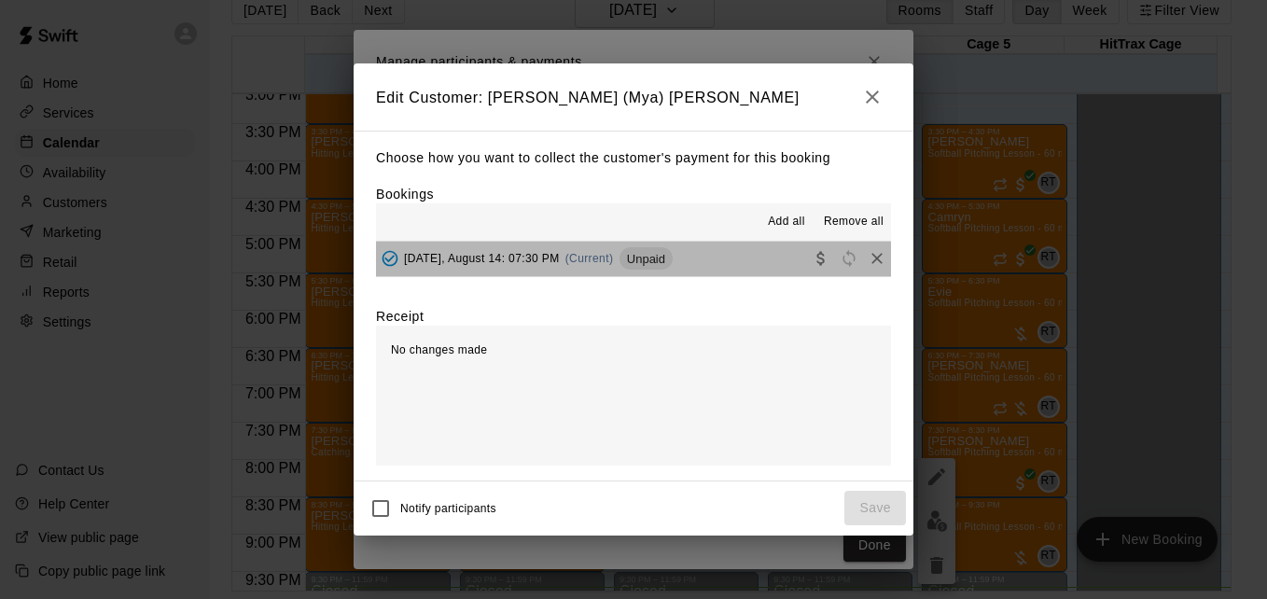
click at [723, 260] on button "[DATE], August 14: 07:30 PM (Current) Unpaid" at bounding box center [633, 259] width 515 height 35
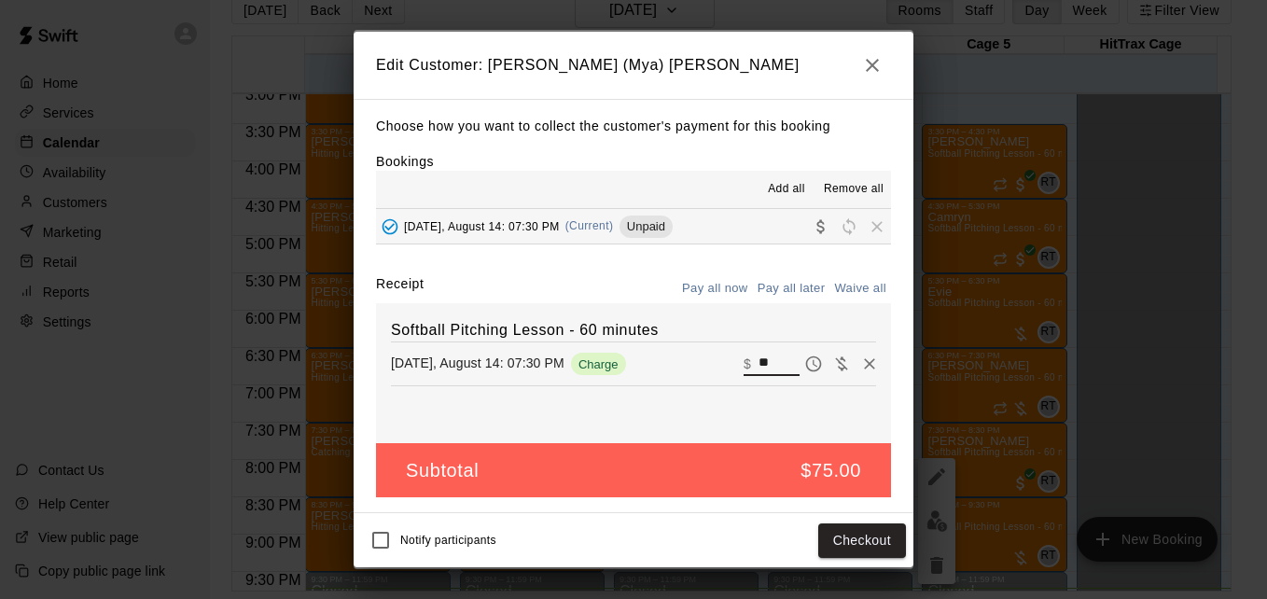
click at [769, 364] on input "**" at bounding box center [779, 364] width 41 height 24
type input "**"
click at [844, 543] on button "Checkout" at bounding box center [863, 541] width 88 height 35
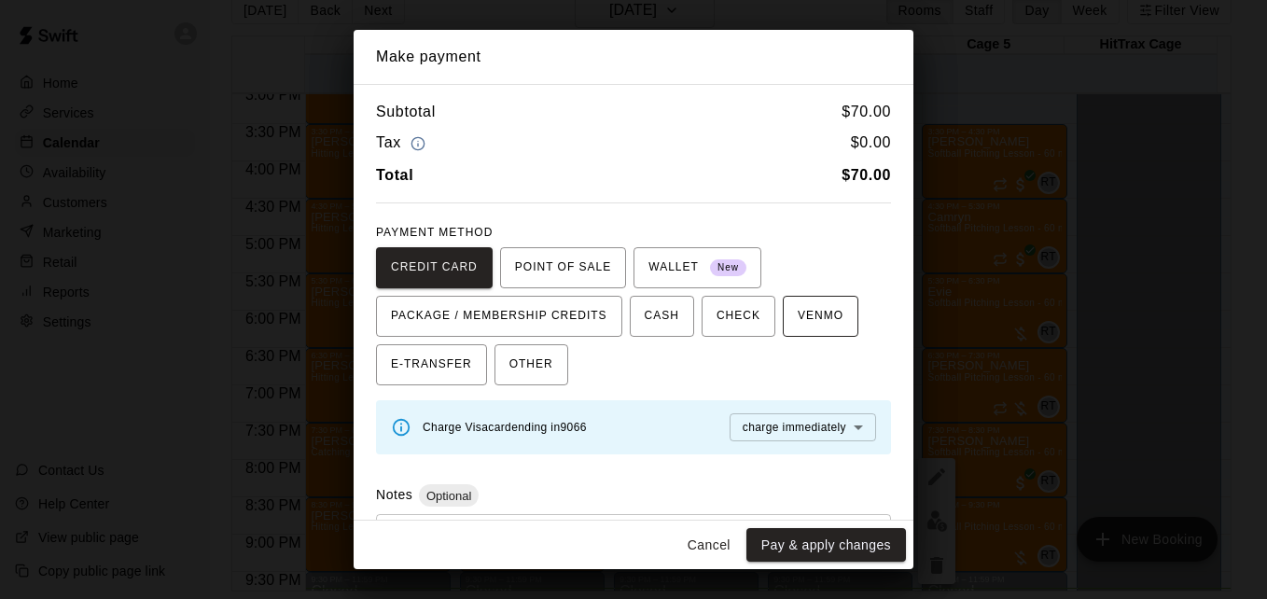
click at [820, 312] on span "VENMO" at bounding box center [821, 316] width 46 height 30
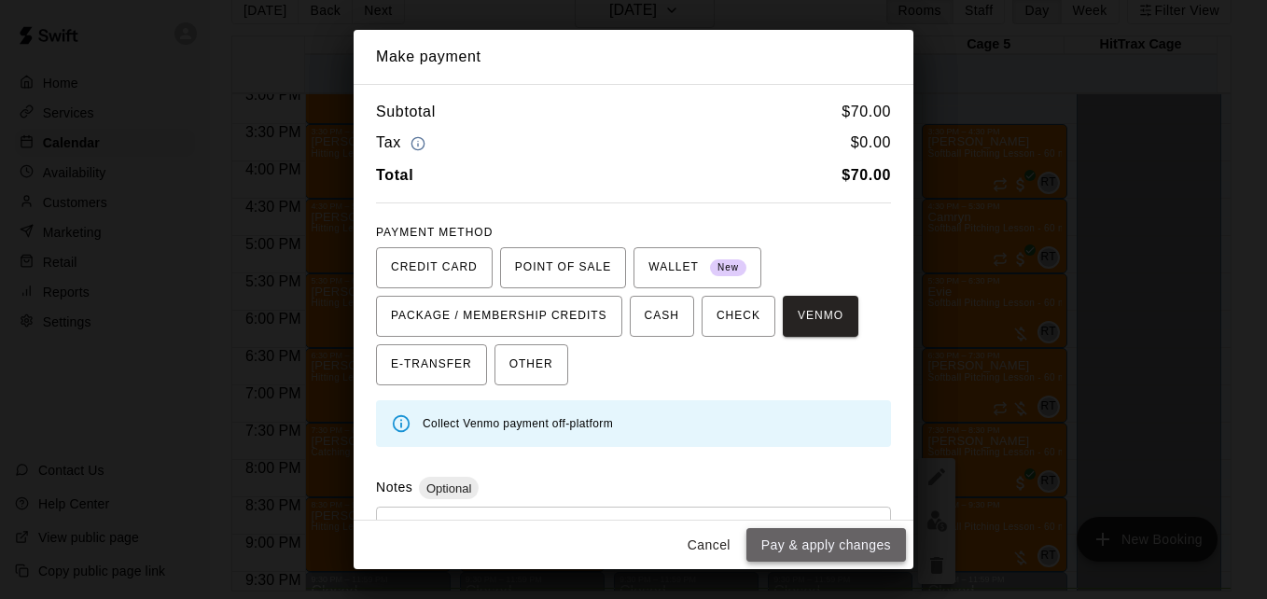
click at [829, 551] on button "Pay & apply changes" at bounding box center [827, 545] width 160 height 35
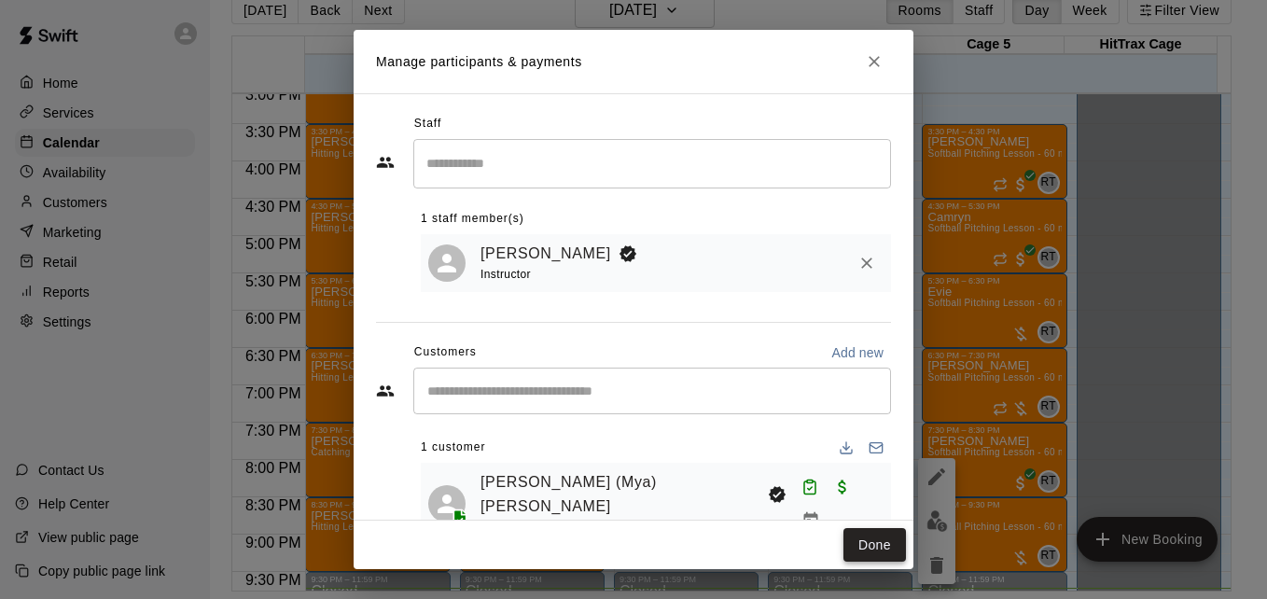
click at [861, 552] on button "Done" at bounding box center [875, 545] width 63 height 35
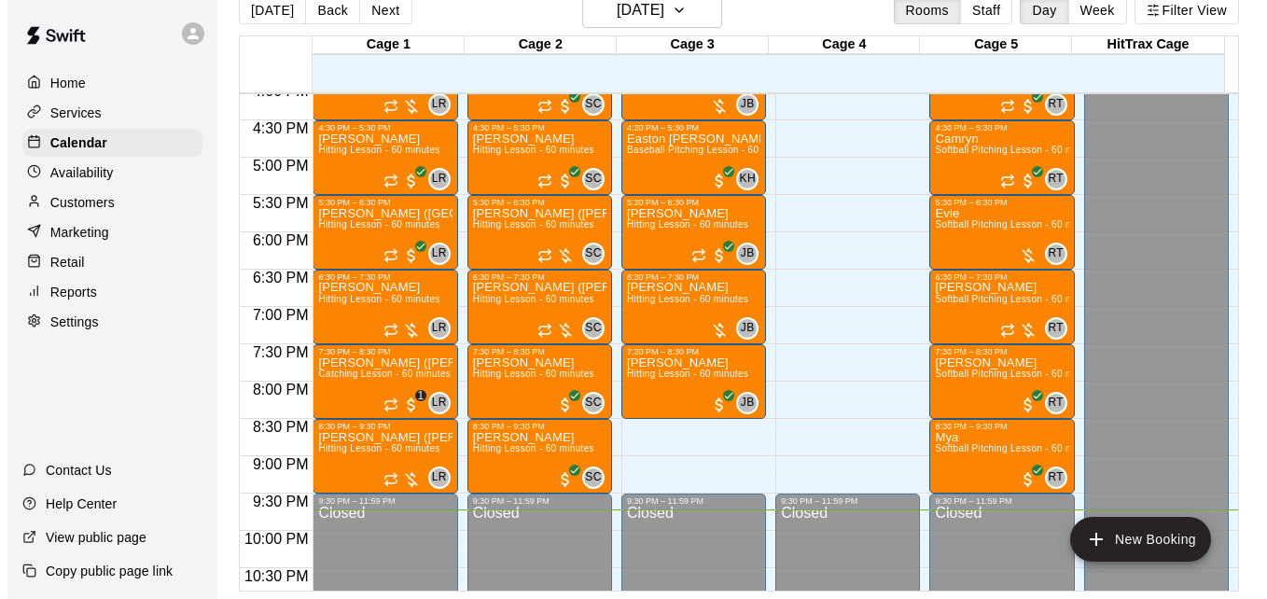
scroll to position [1202, 0]
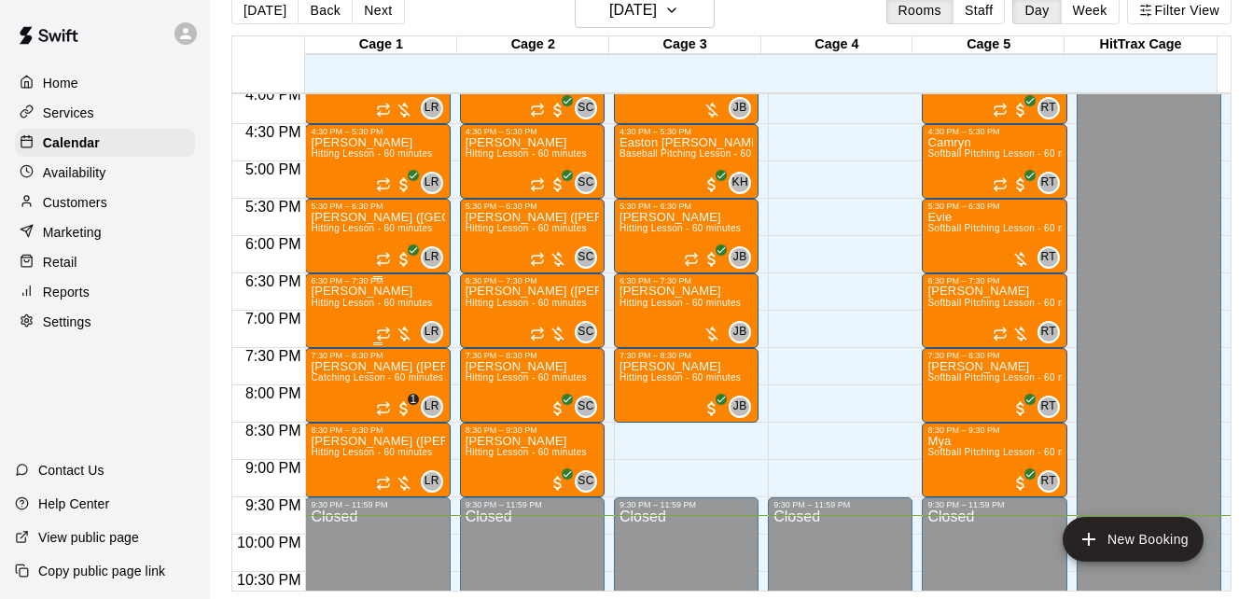
click at [373, 301] on span "Hitting Lesson - 60 minutes" at bounding box center [371, 303] width 121 height 10
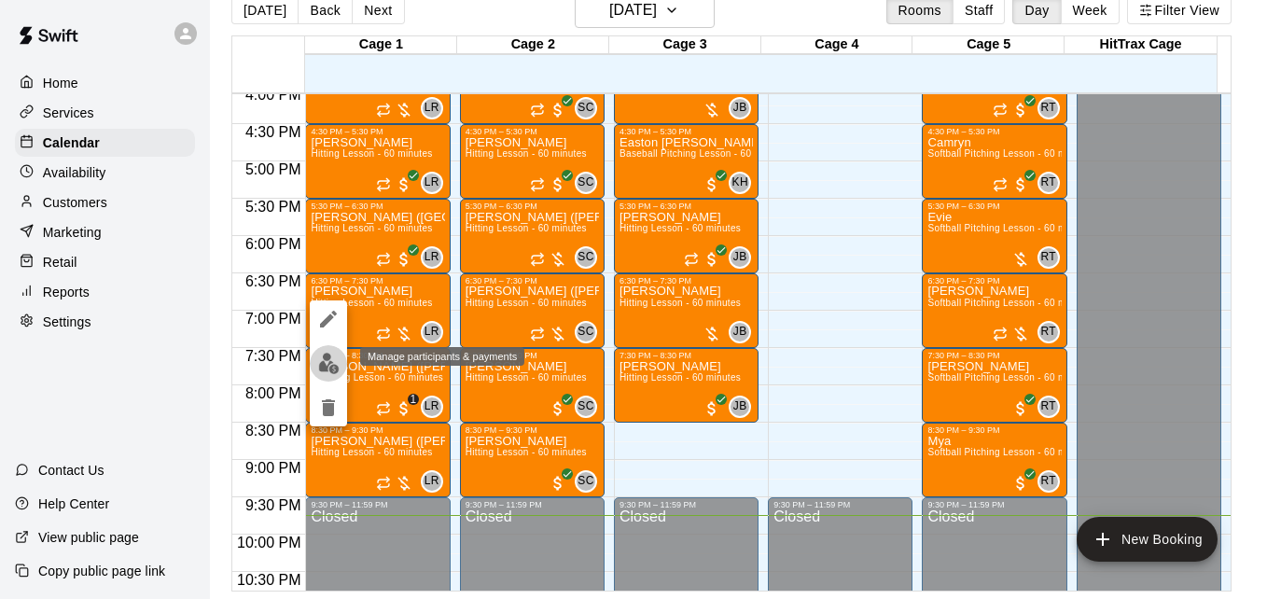
click at [331, 364] on img "edit" at bounding box center [328, 363] width 21 height 21
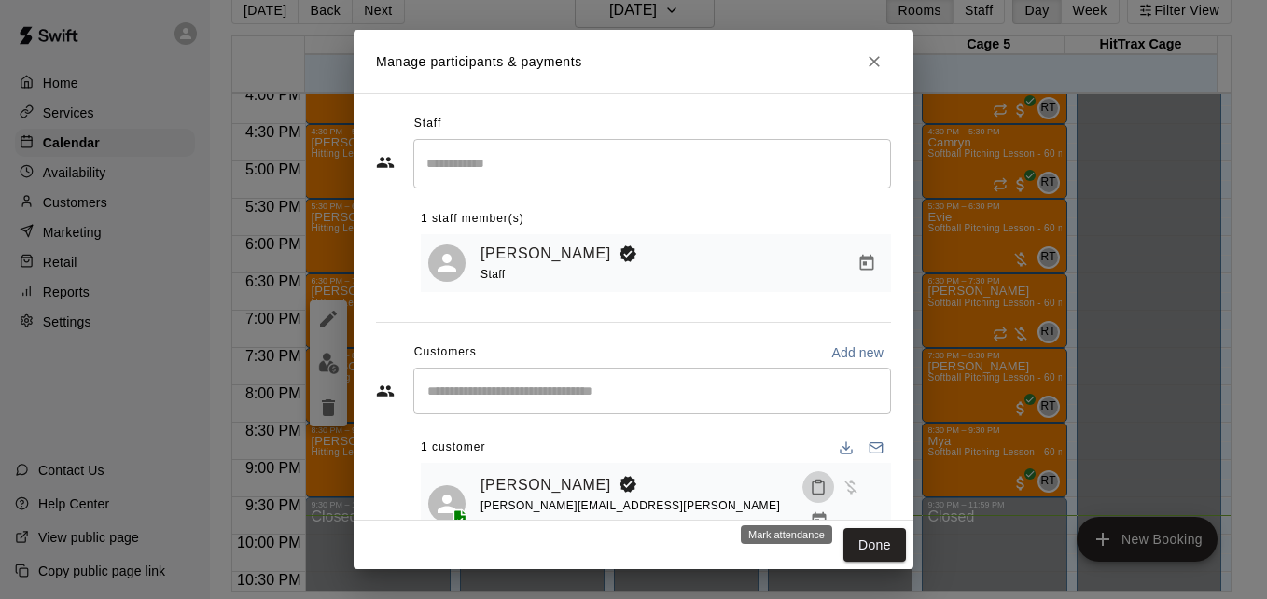
click at [803, 503] on button "Mark attendance" at bounding box center [819, 487] width 32 height 32
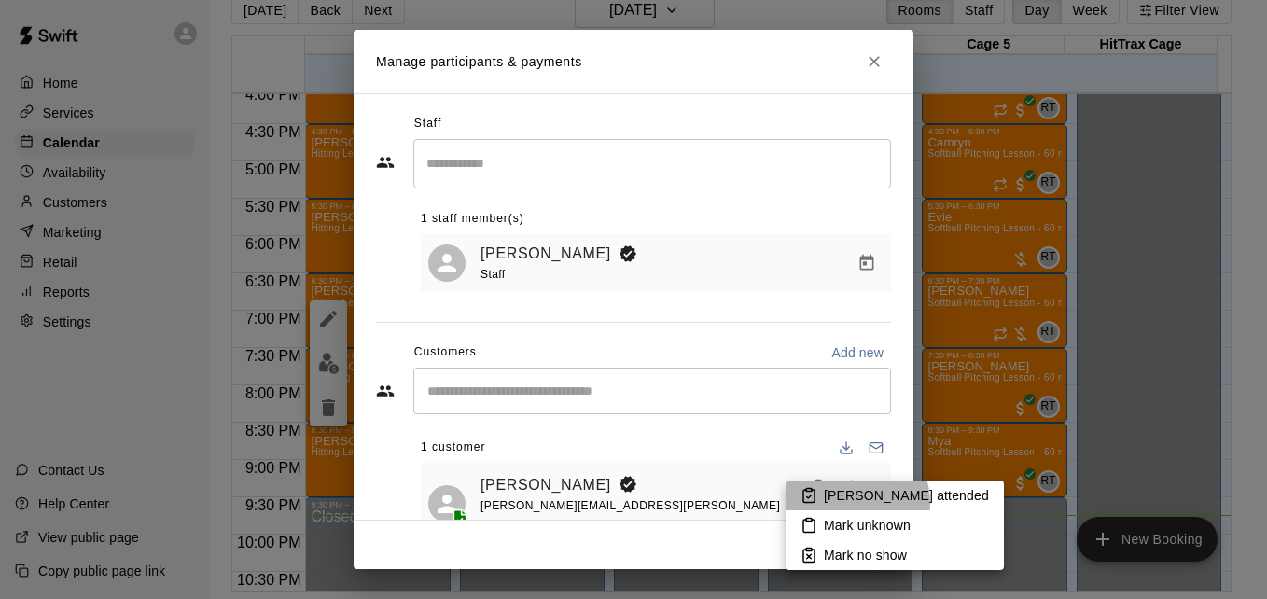
click at [851, 503] on p "[PERSON_NAME] attended" at bounding box center [906, 495] width 165 height 19
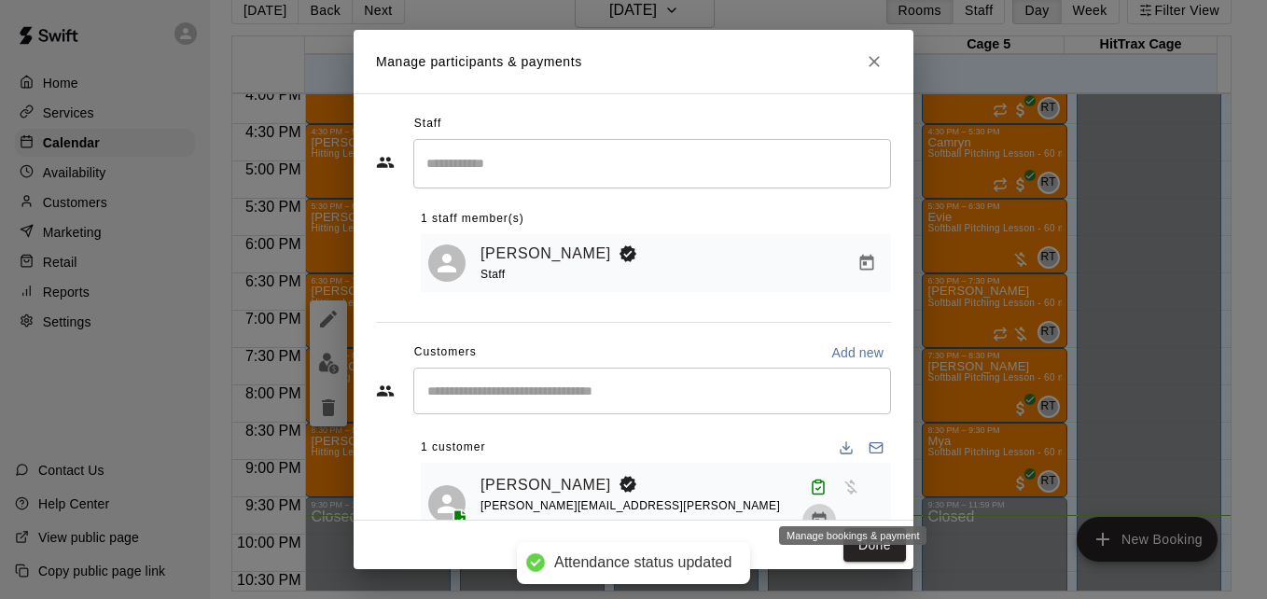
click at [829, 511] on icon "Manage bookings & payment" at bounding box center [819, 520] width 19 height 19
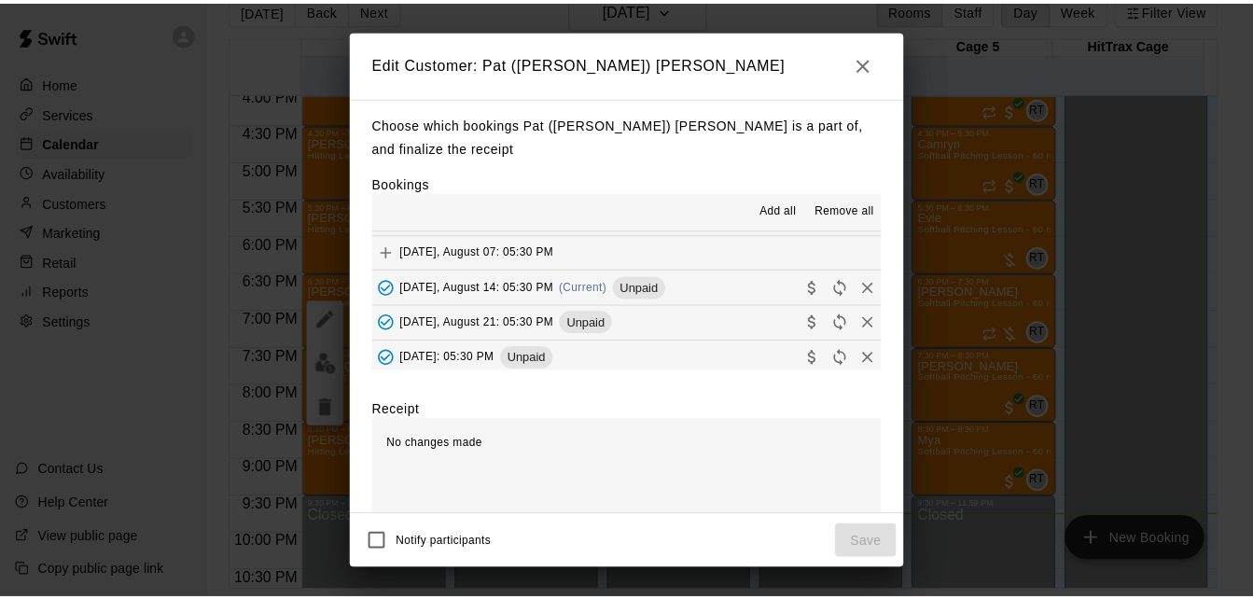
scroll to position [141, 0]
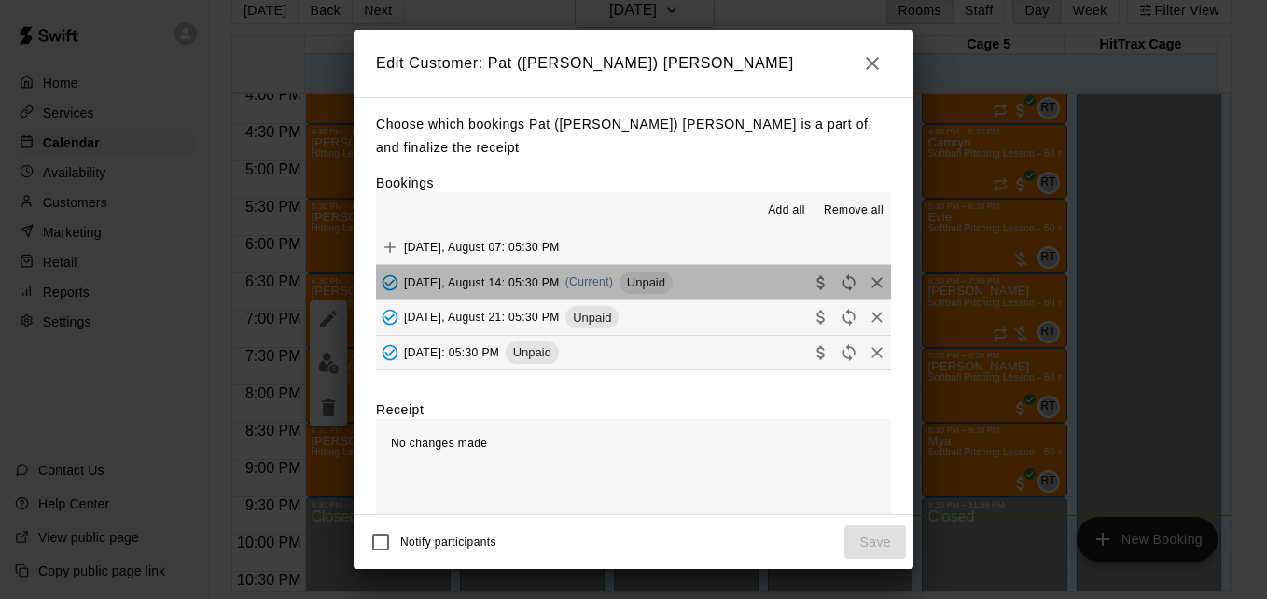
click at [721, 287] on button "[DATE], August 14: 05:30 PM (Current) Unpaid" at bounding box center [633, 282] width 515 height 35
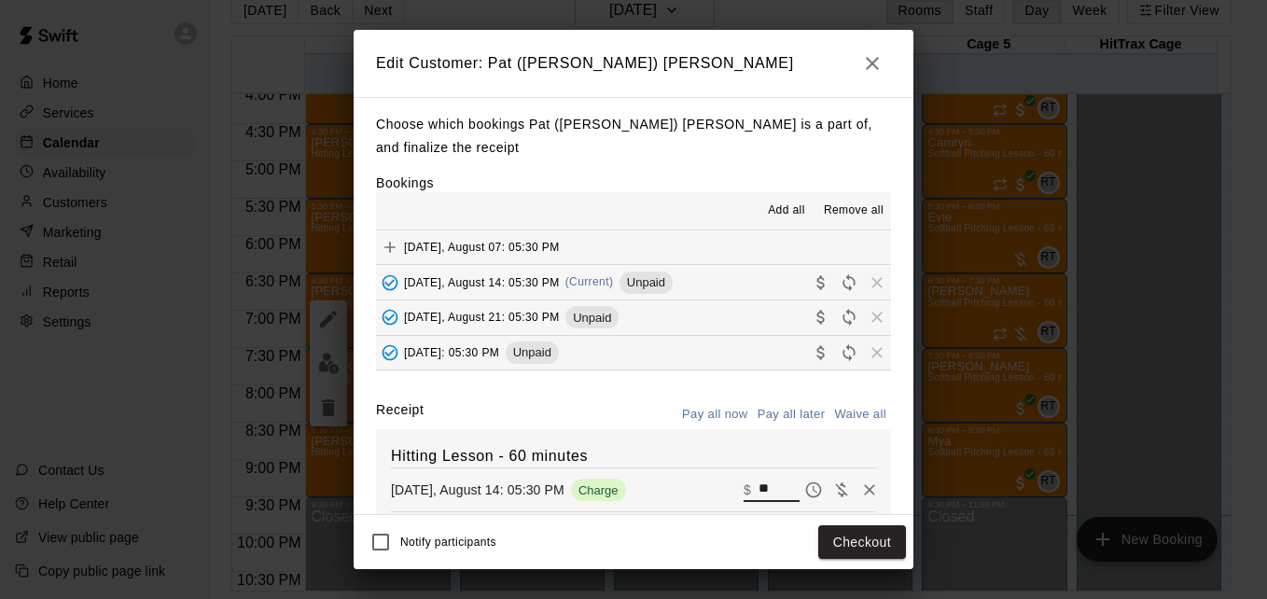
click at [759, 490] on input "**" at bounding box center [779, 490] width 41 height 24
type input "*"
type input "**"
click at [837, 558] on button "Checkout" at bounding box center [863, 542] width 88 height 35
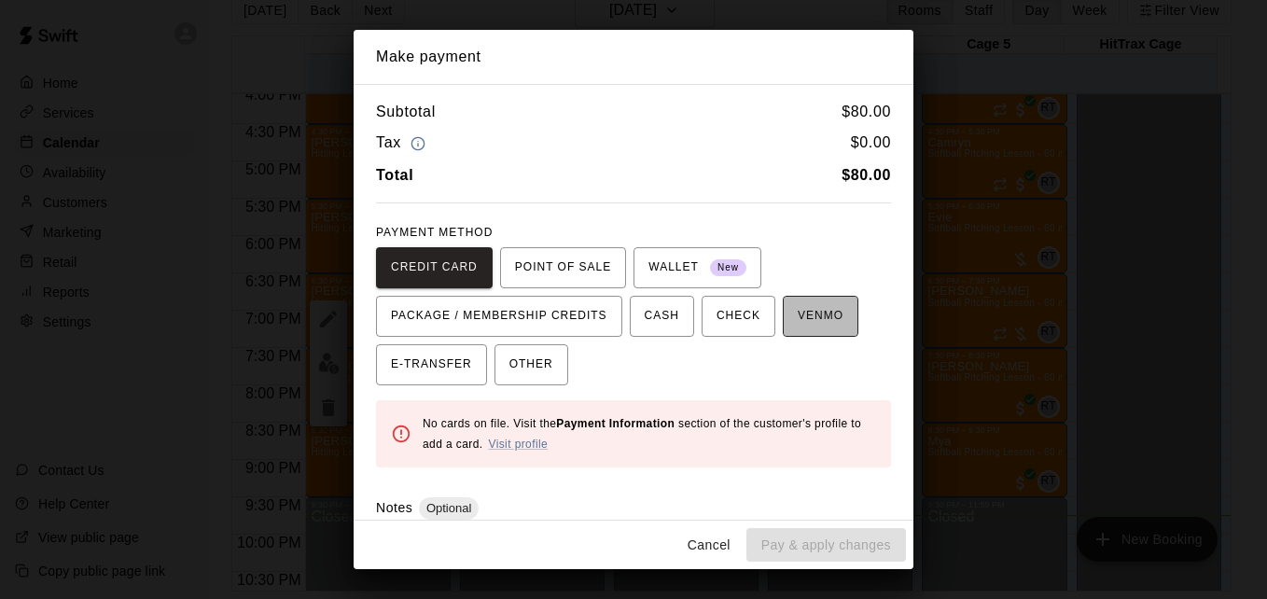
click at [805, 328] on span "VENMO" at bounding box center [821, 316] width 46 height 30
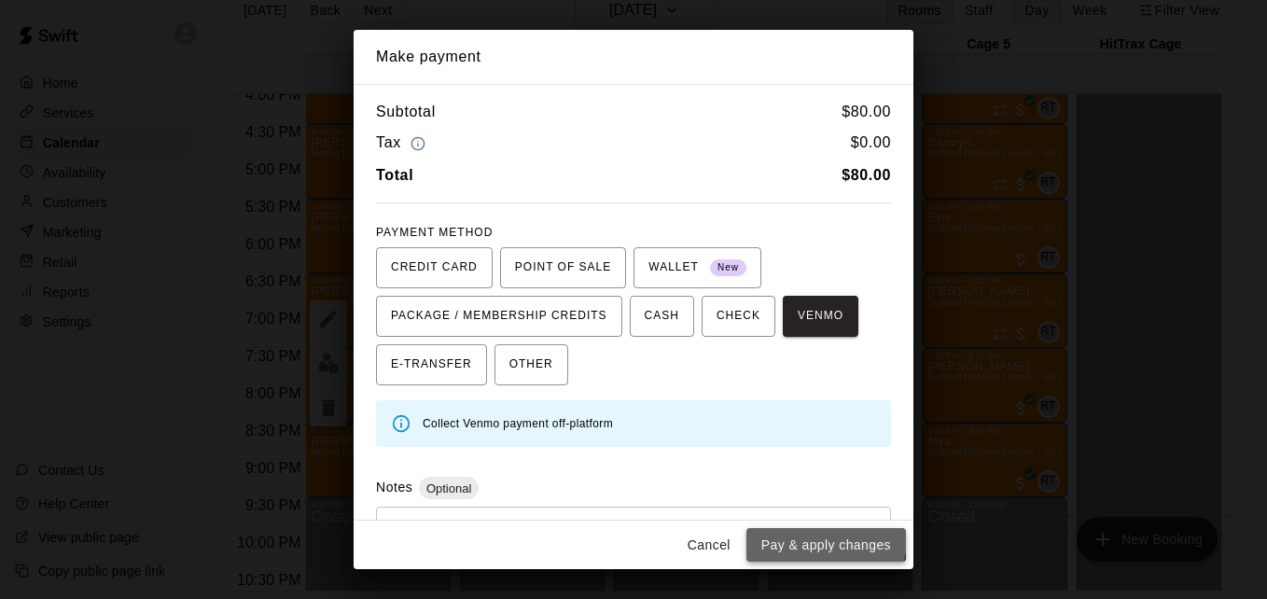
click at [812, 538] on button "Pay & apply changes" at bounding box center [827, 545] width 160 height 35
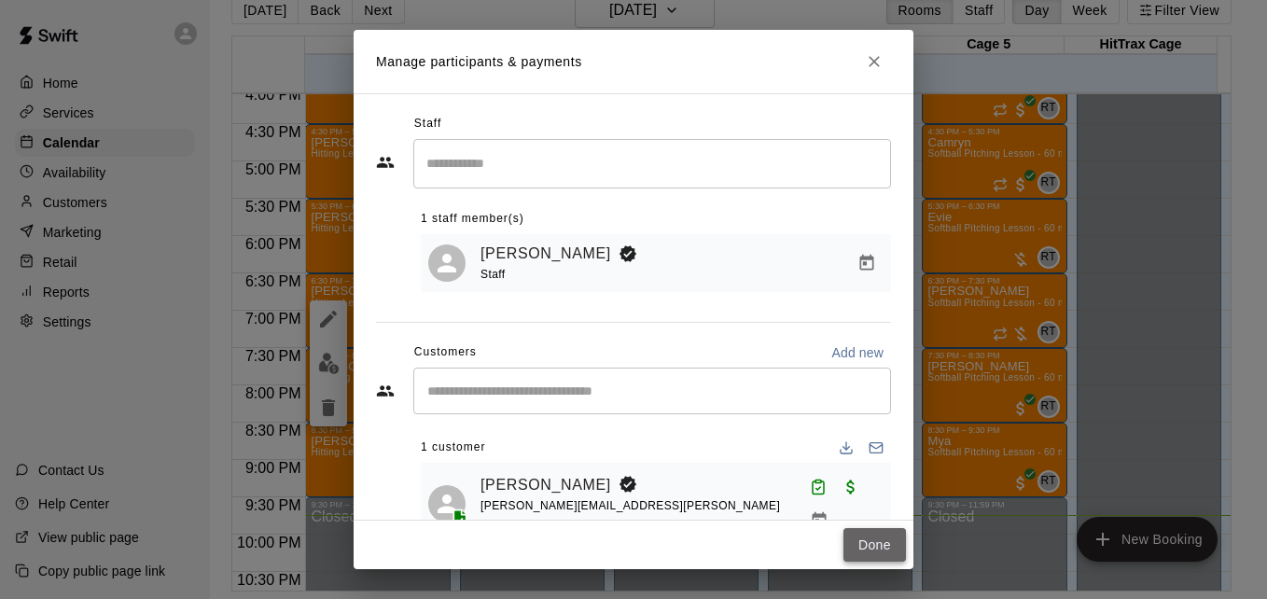
click at [864, 549] on button "Done" at bounding box center [875, 545] width 63 height 35
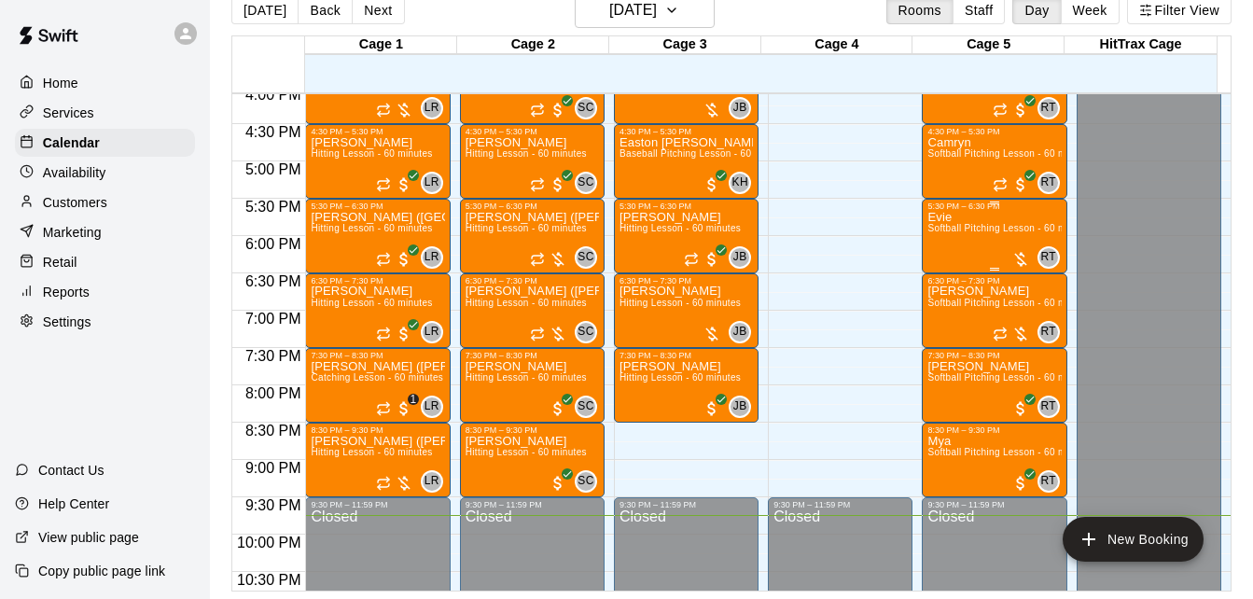
click at [971, 229] on span "Softball Pitching Lesson - 60 minutes" at bounding box center [1010, 228] width 165 height 10
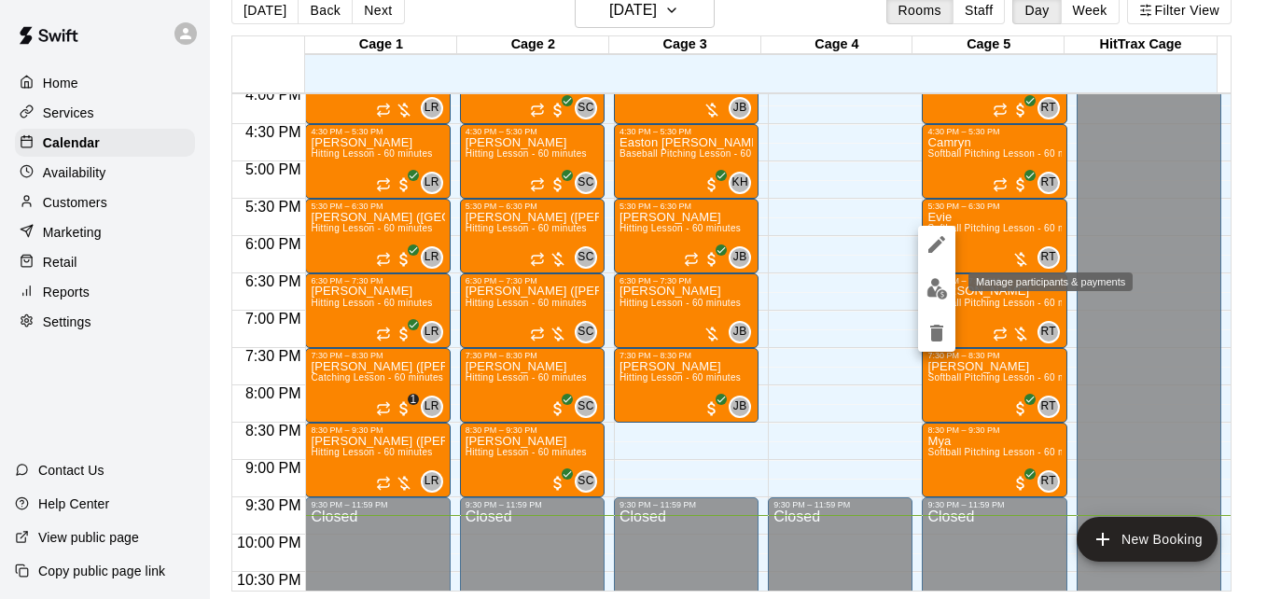
click at [939, 292] on img "edit" at bounding box center [937, 288] width 21 height 21
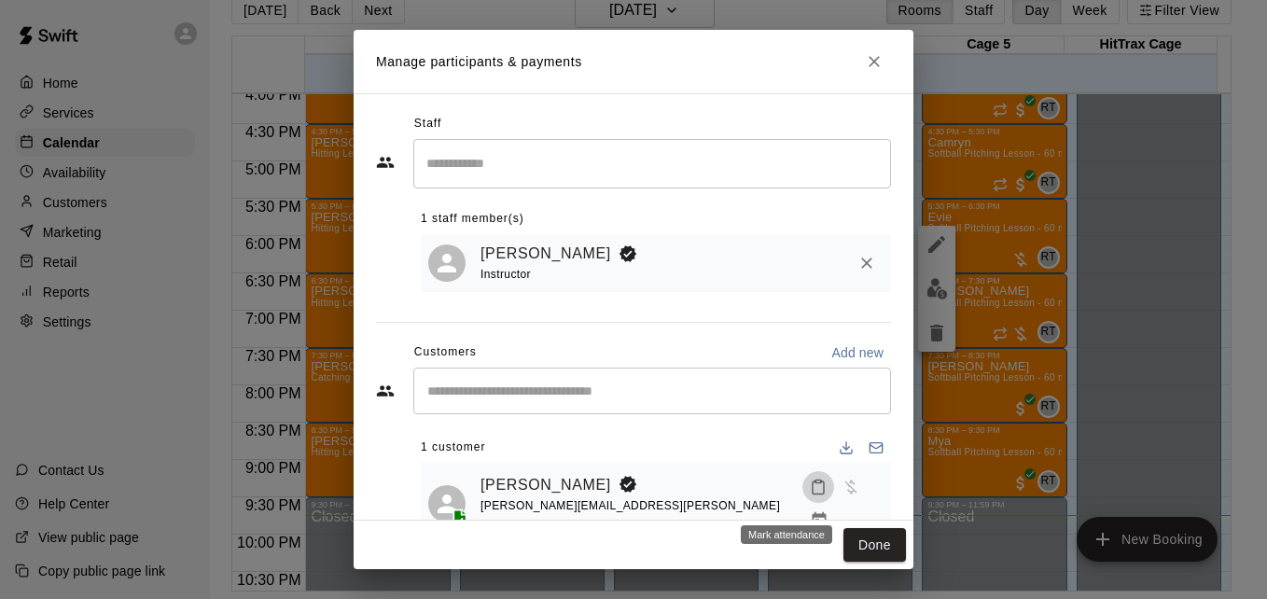
click at [816, 483] on rect "Mark attendance" at bounding box center [819, 482] width 6 height 3
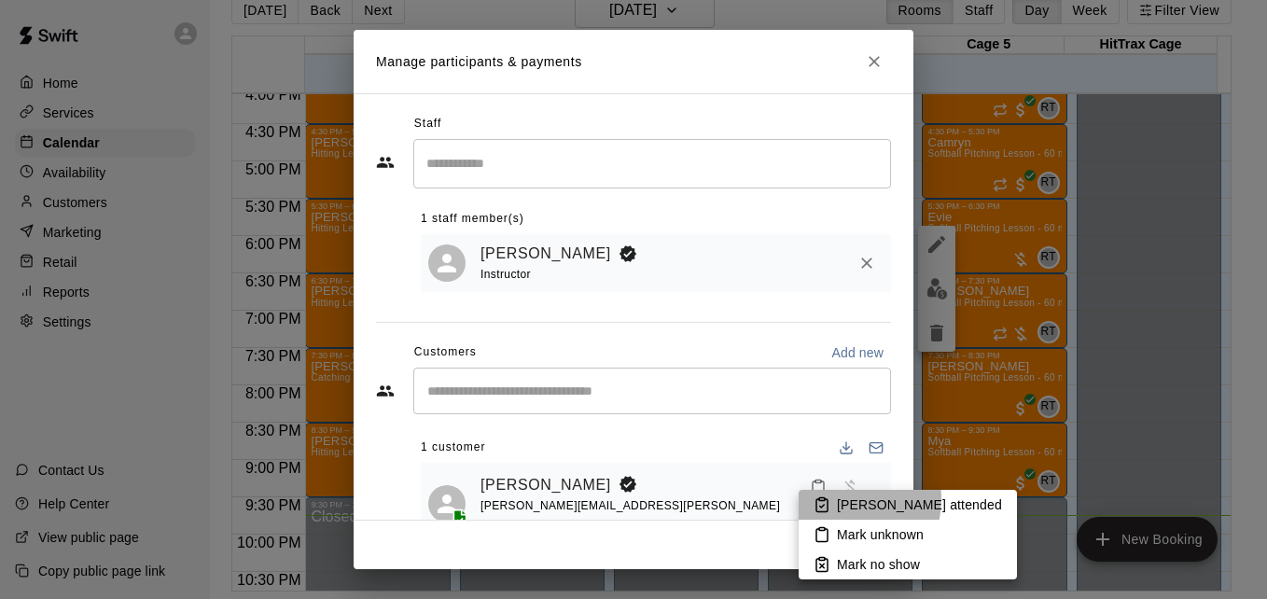
click at [839, 499] on p "[PERSON_NAME] attended" at bounding box center [919, 505] width 165 height 19
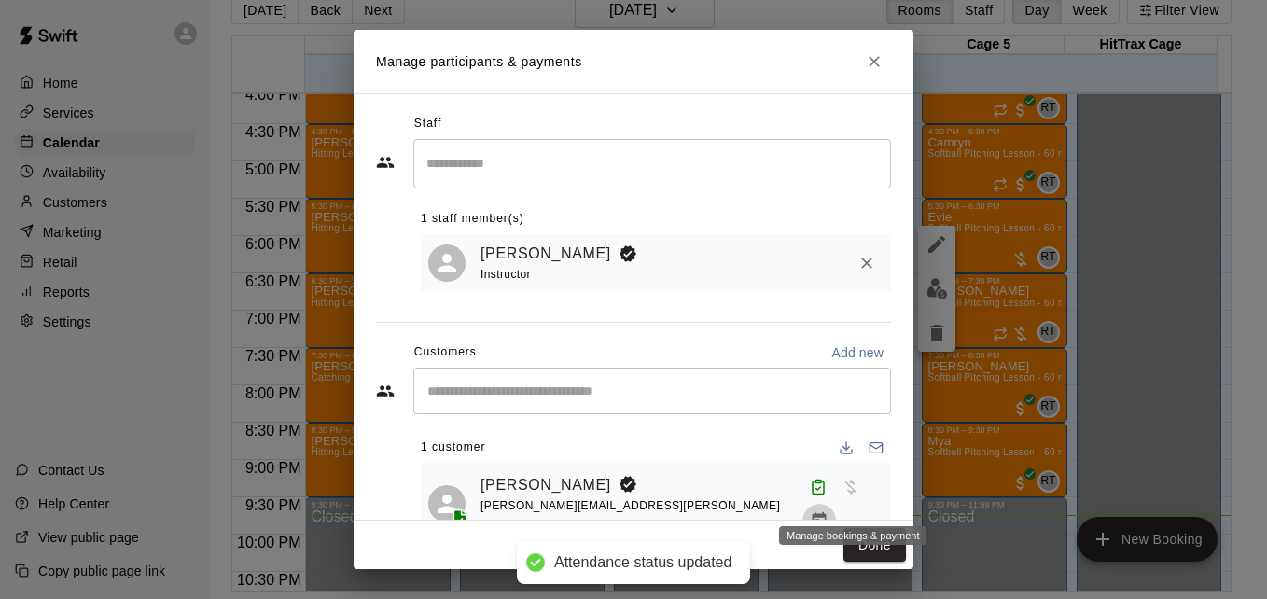
click at [827, 512] on icon "Manage bookings & payment" at bounding box center [820, 520] width 14 height 16
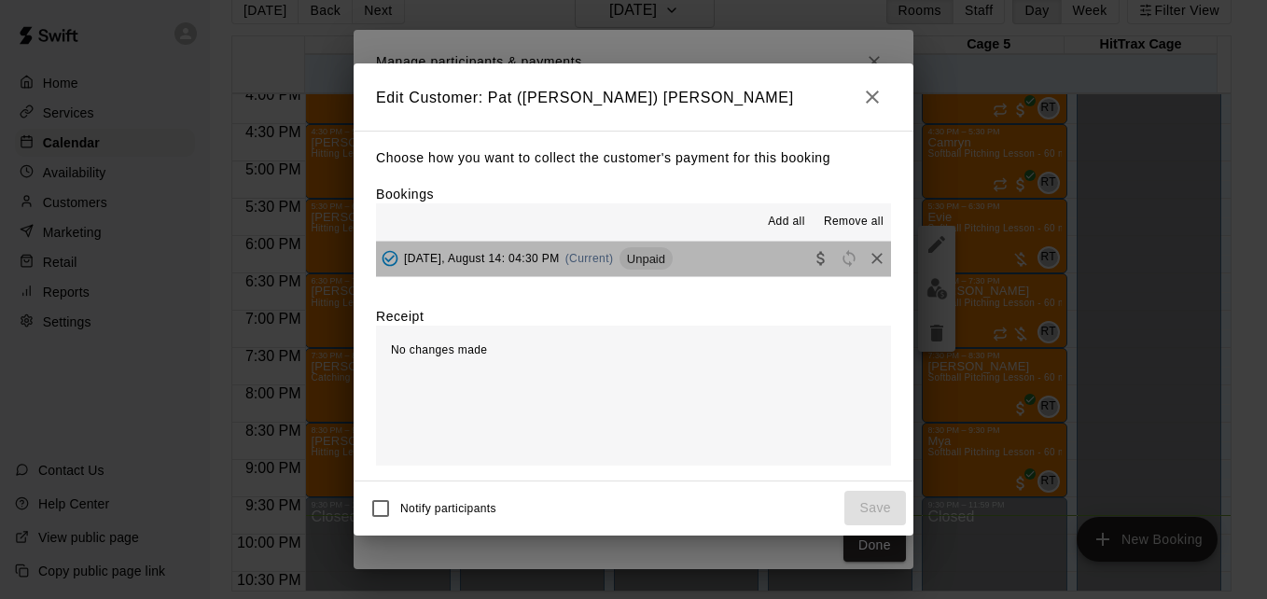
click at [736, 264] on button "[DATE], August 14: 04:30 PM (Current) Unpaid" at bounding box center [633, 259] width 515 height 35
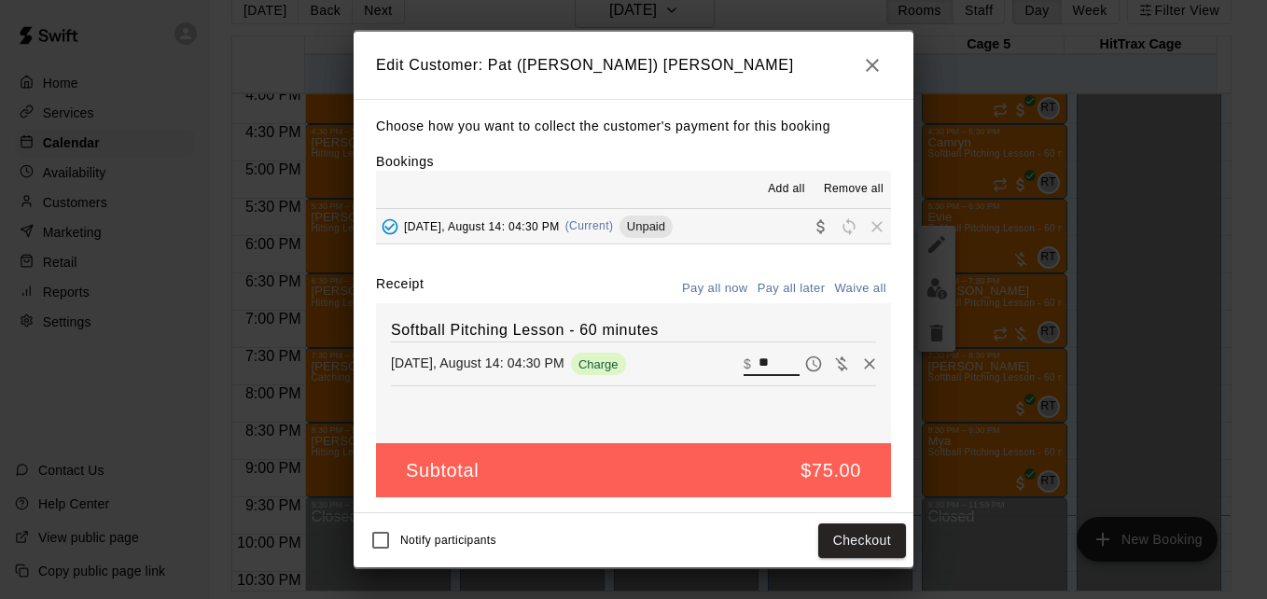
click at [763, 362] on input "**" at bounding box center [779, 364] width 41 height 24
type input "**"
click at [854, 538] on button "Checkout" at bounding box center [863, 541] width 88 height 35
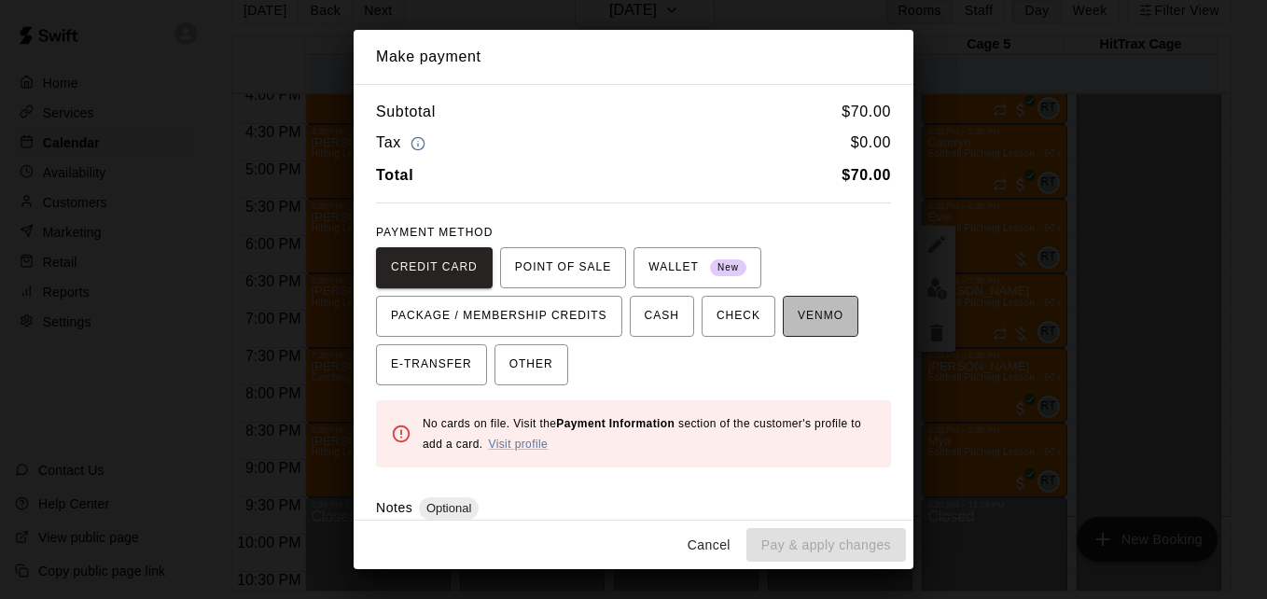
click at [798, 317] on span "VENMO" at bounding box center [821, 316] width 46 height 30
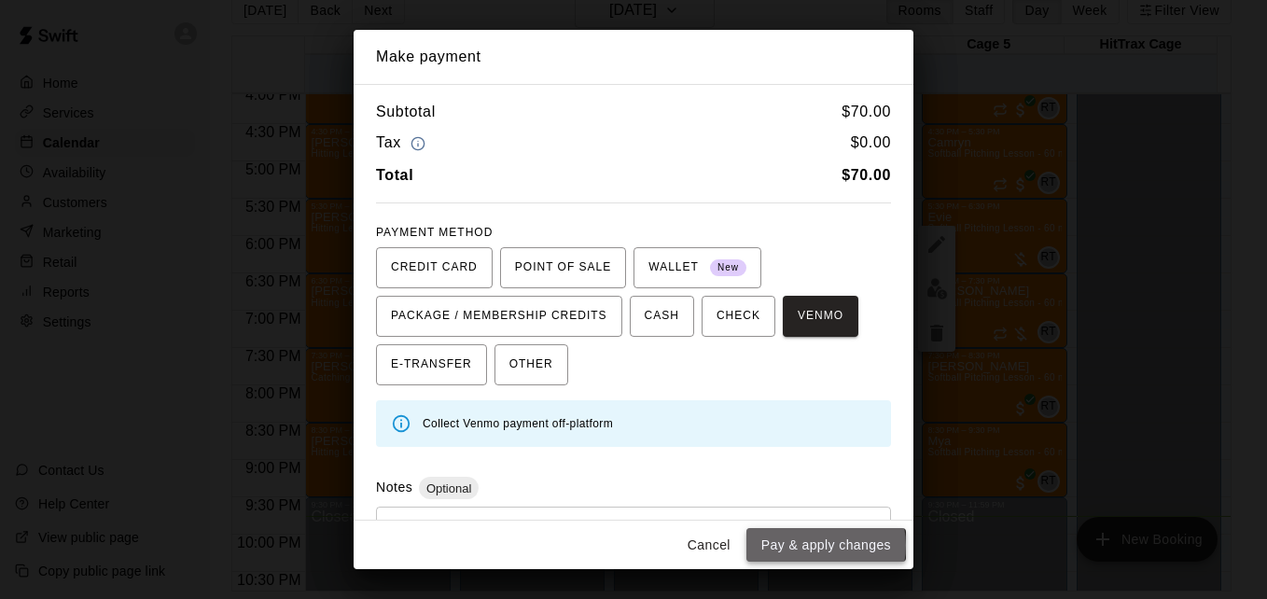
click at [824, 545] on button "Pay & apply changes" at bounding box center [827, 545] width 160 height 35
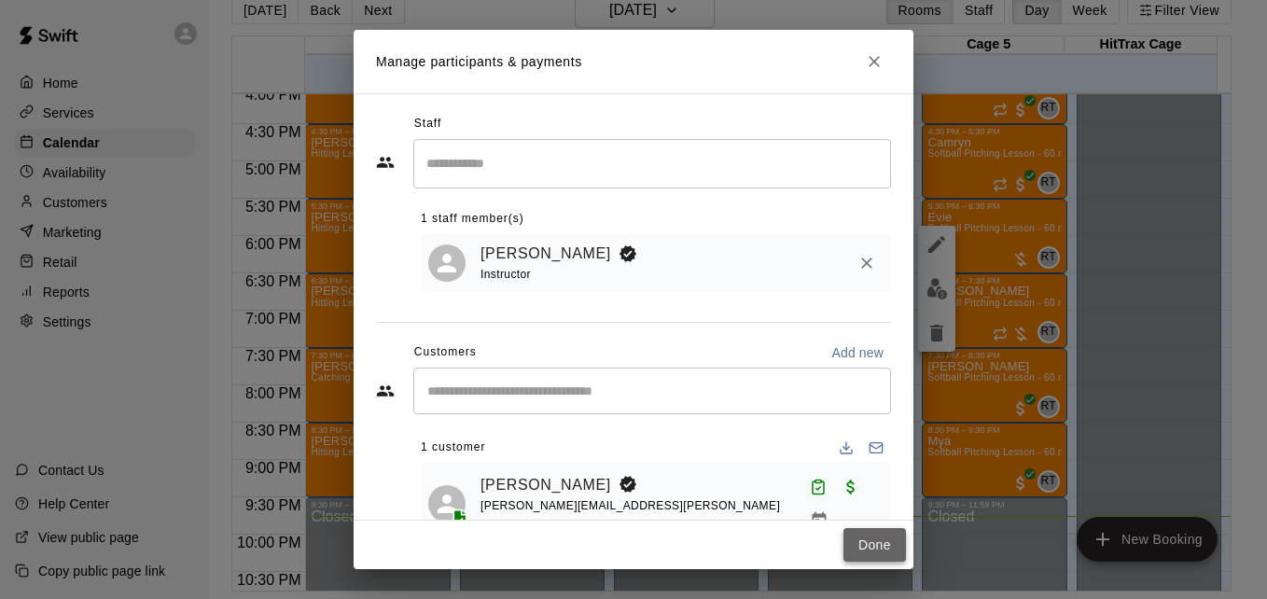
click at [862, 549] on button "Done" at bounding box center [875, 545] width 63 height 35
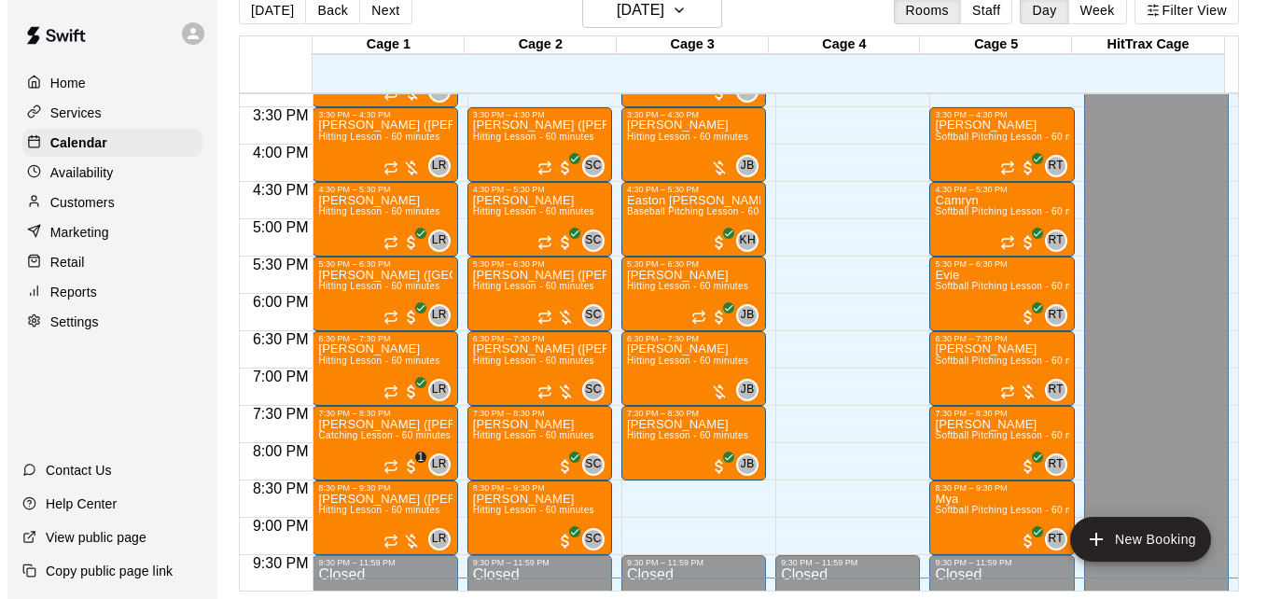
scroll to position [1297, 0]
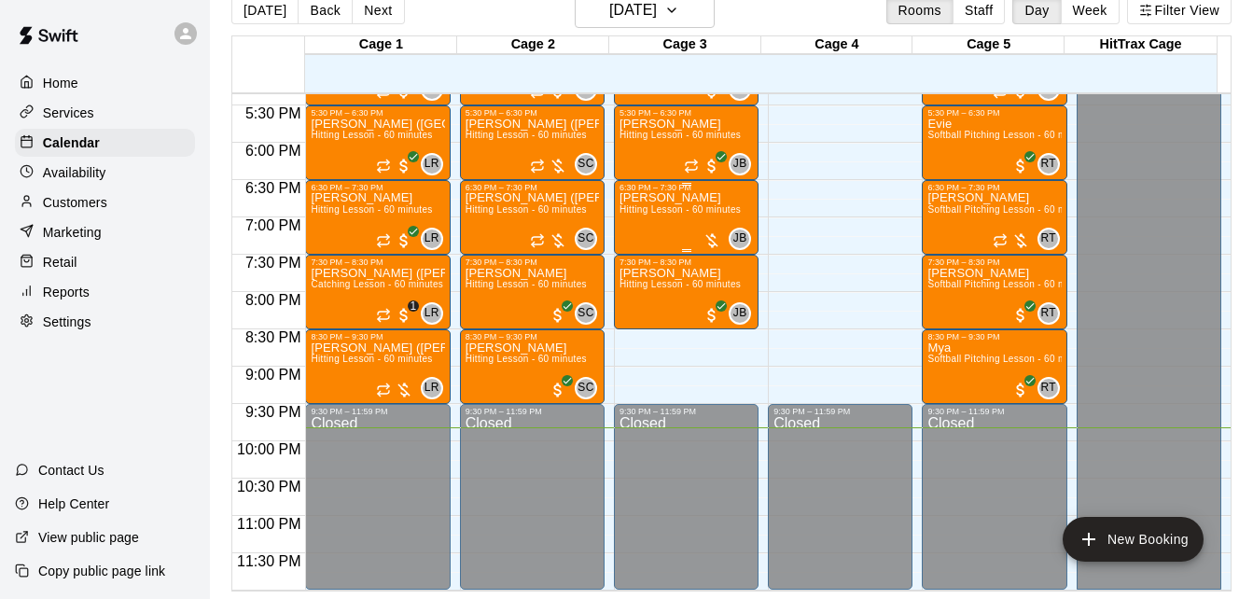
click at [671, 198] on p "[PERSON_NAME]" at bounding box center [680, 198] width 121 height 0
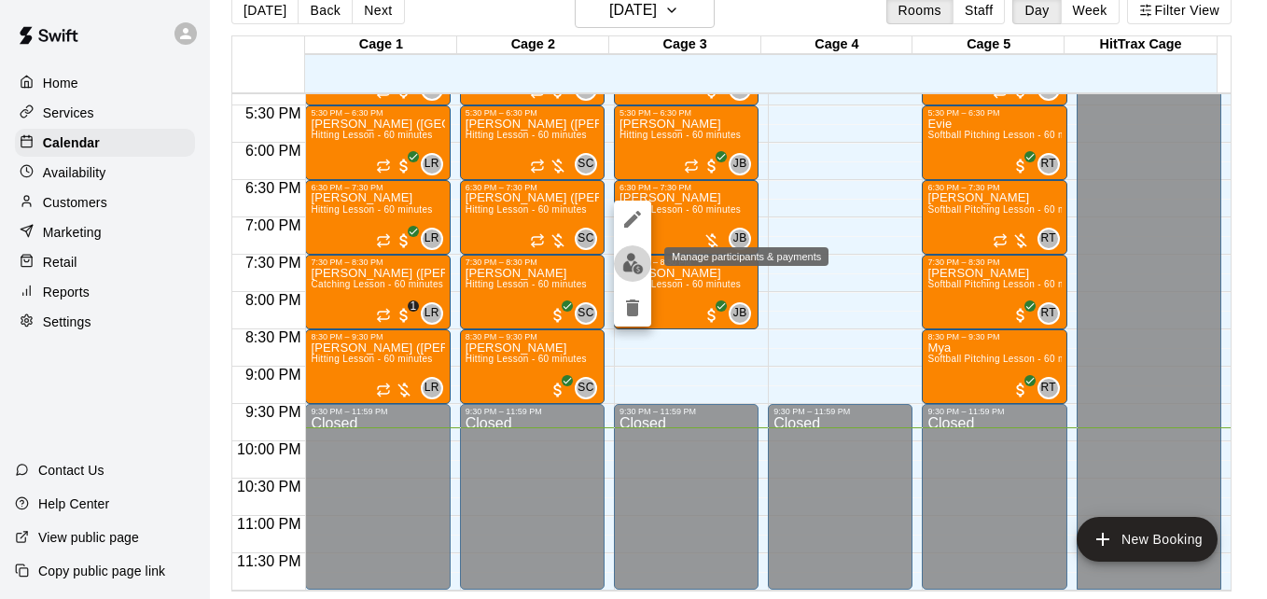
click at [637, 263] on img "edit" at bounding box center [633, 263] width 21 height 21
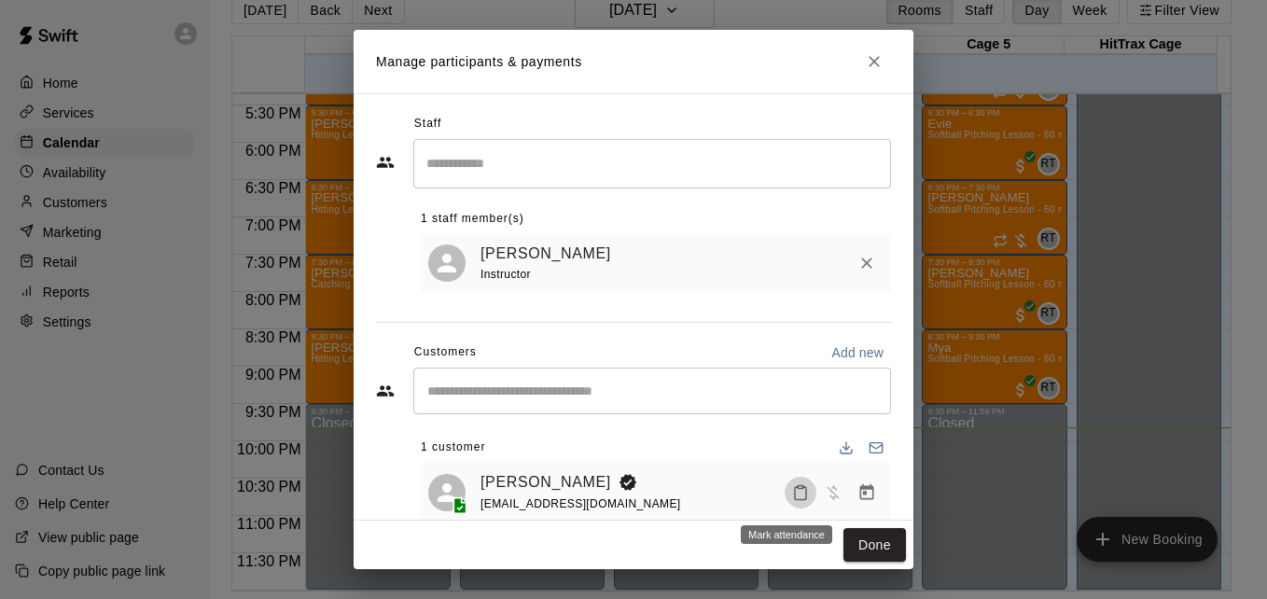
click at [795, 500] on icon "Mark attendance" at bounding box center [800, 493] width 11 height 13
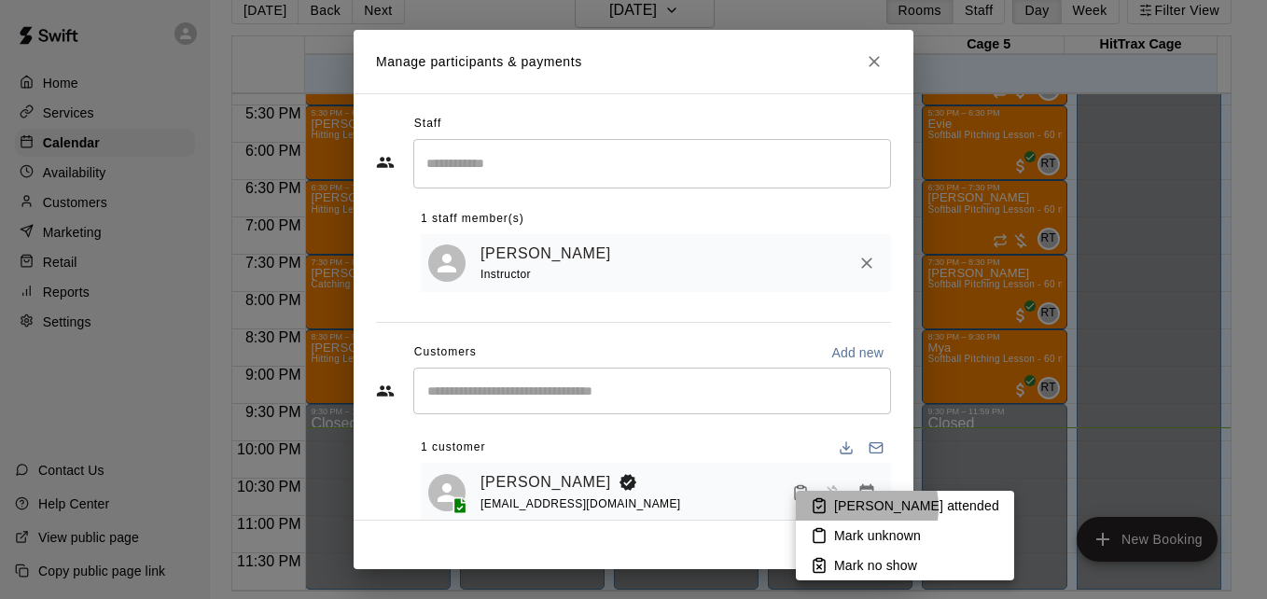
click at [848, 508] on p "[PERSON_NAME] attended" at bounding box center [916, 506] width 165 height 19
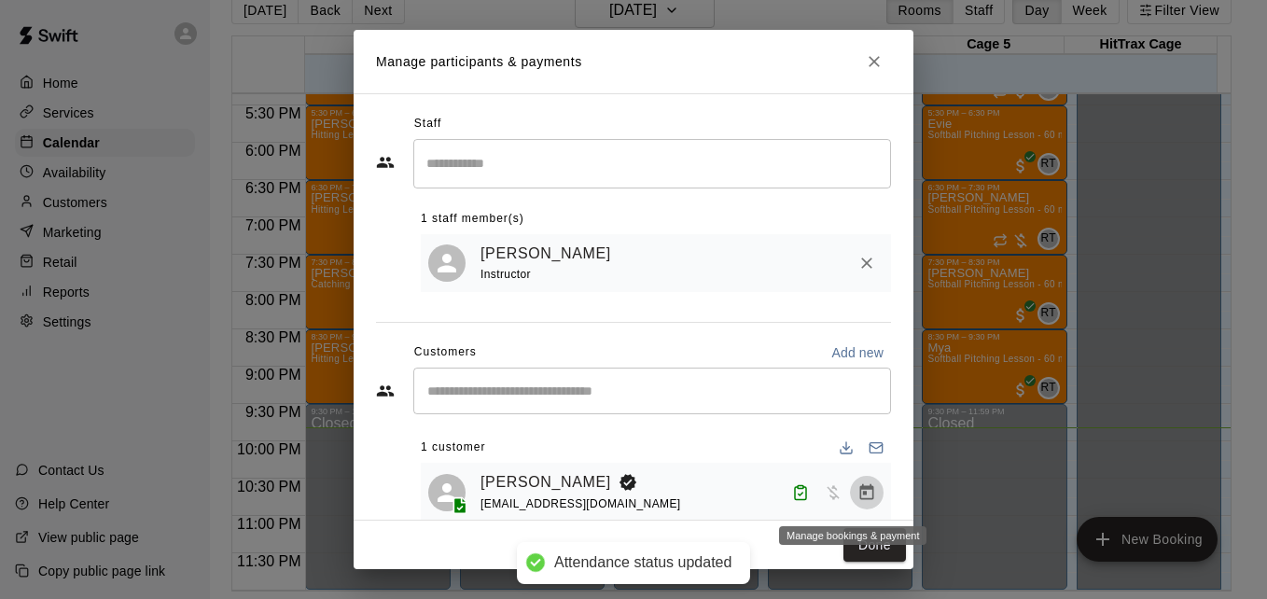
click at [861, 498] on icon "Manage bookings & payment" at bounding box center [868, 491] width 14 height 16
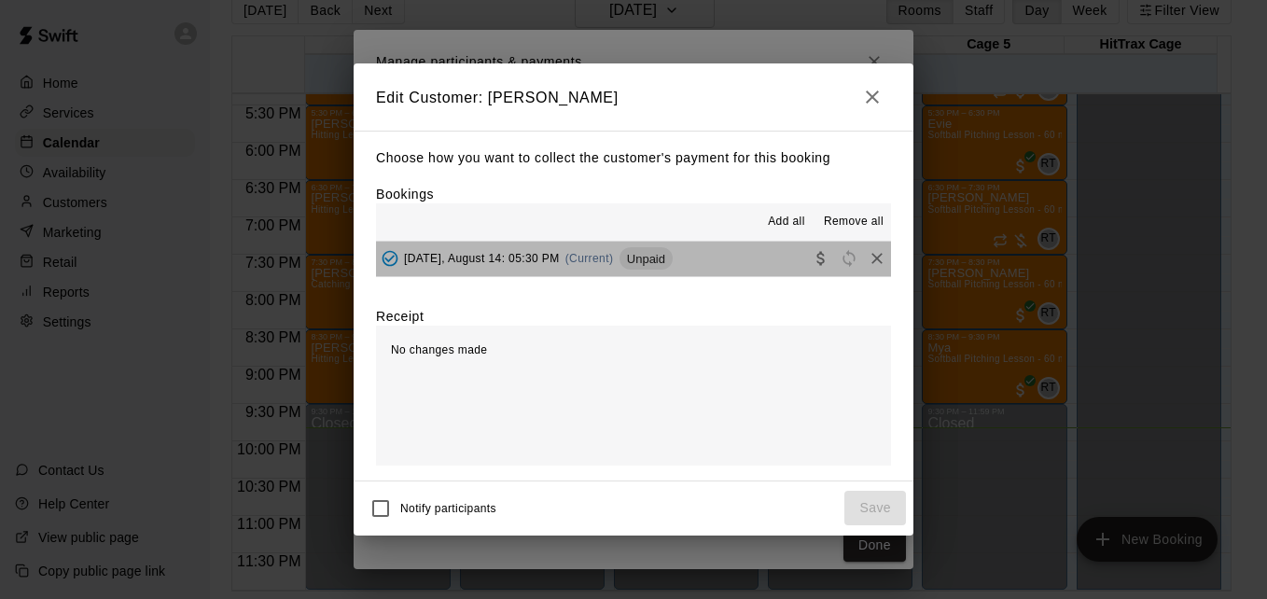
click at [711, 258] on button "[DATE], August 14: 05:30 PM (Current) Unpaid" at bounding box center [633, 259] width 515 height 35
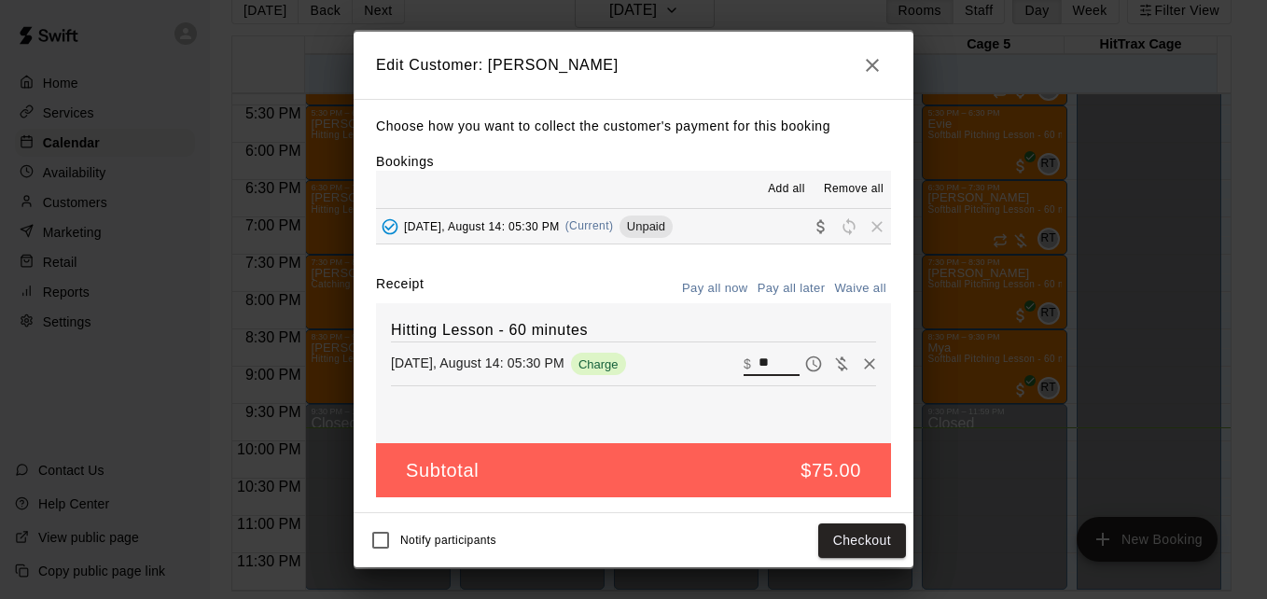
click at [762, 365] on input "**" at bounding box center [779, 364] width 41 height 24
type input "**"
click at [864, 536] on button "Checkout" at bounding box center [863, 541] width 88 height 35
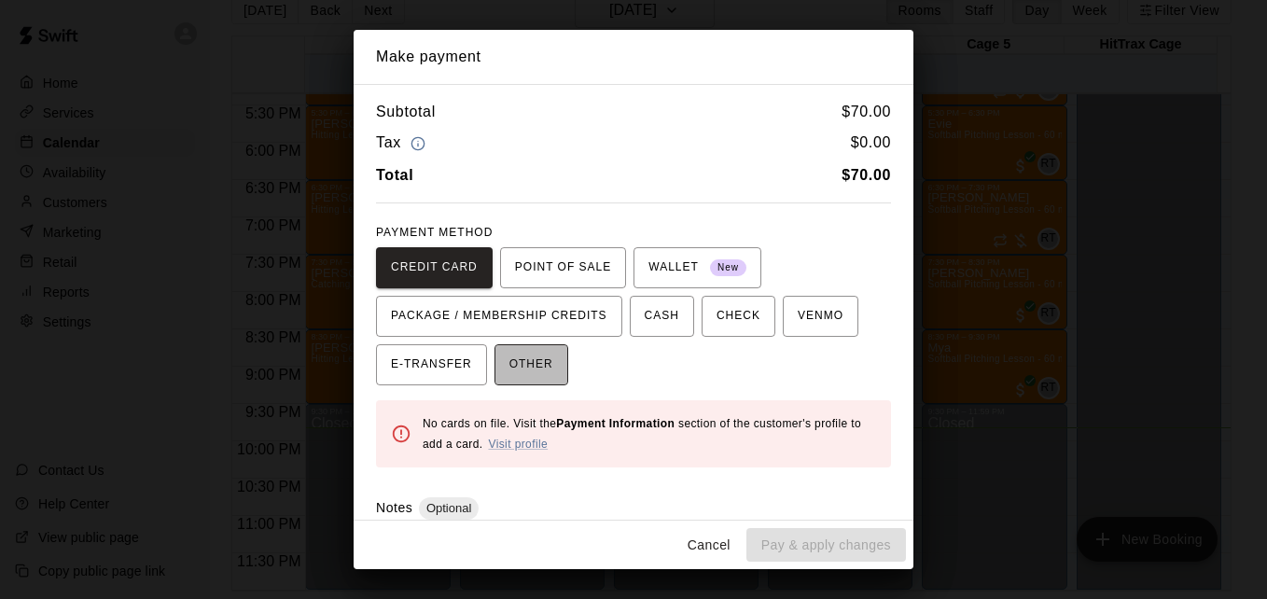
click at [528, 370] on span "OTHER" at bounding box center [532, 365] width 44 height 30
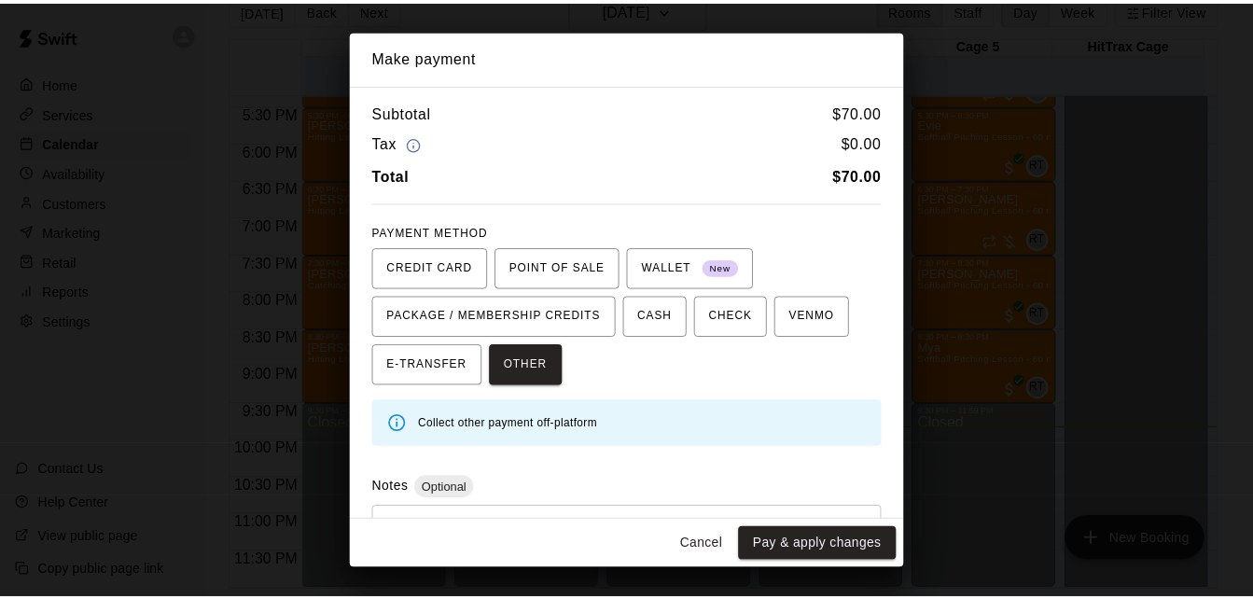
scroll to position [85, 0]
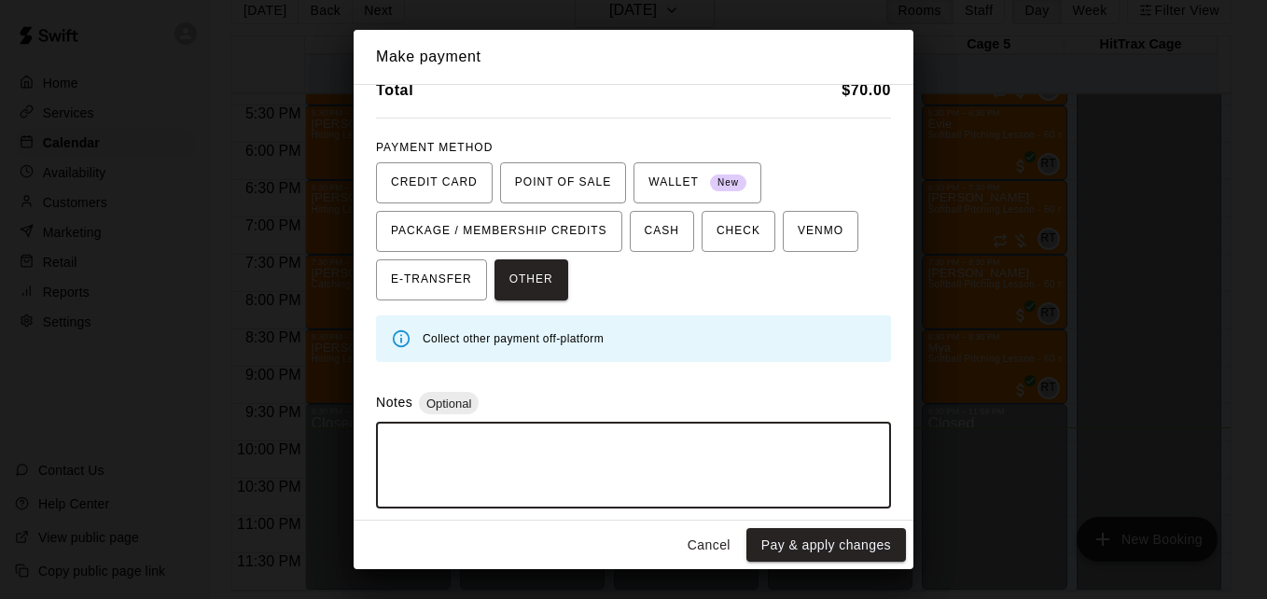
click at [642, 444] on textarea at bounding box center [633, 466] width 489 height 56
type textarea "*****"
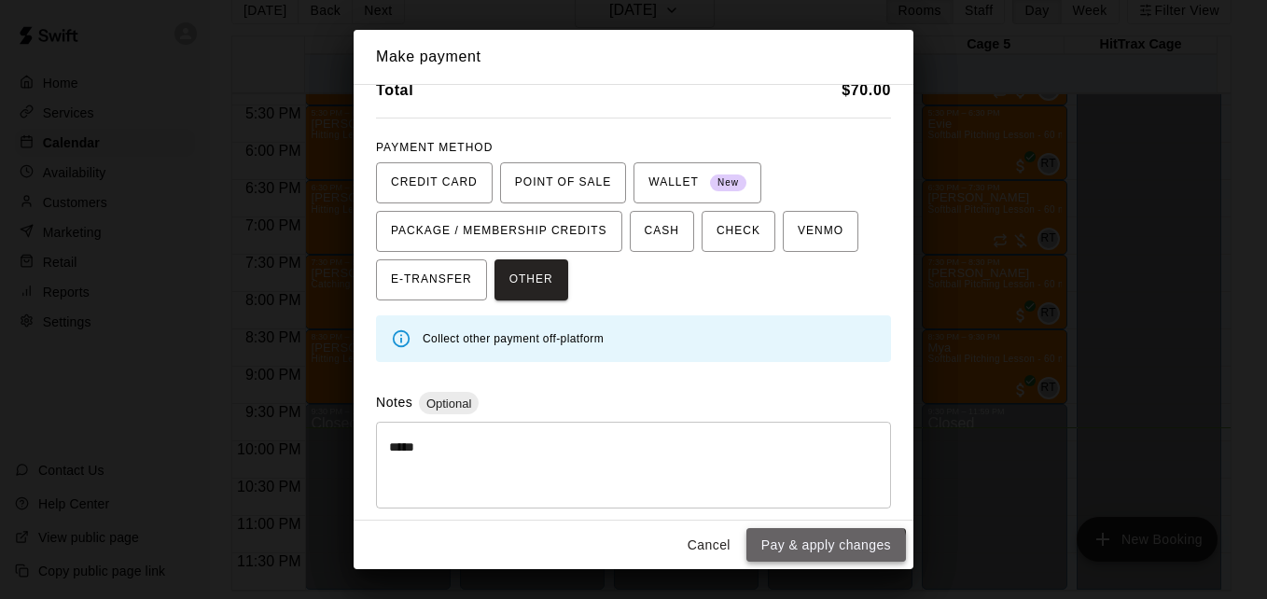
click at [807, 559] on button "Pay & apply changes" at bounding box center [827, 545] width 160 height 35
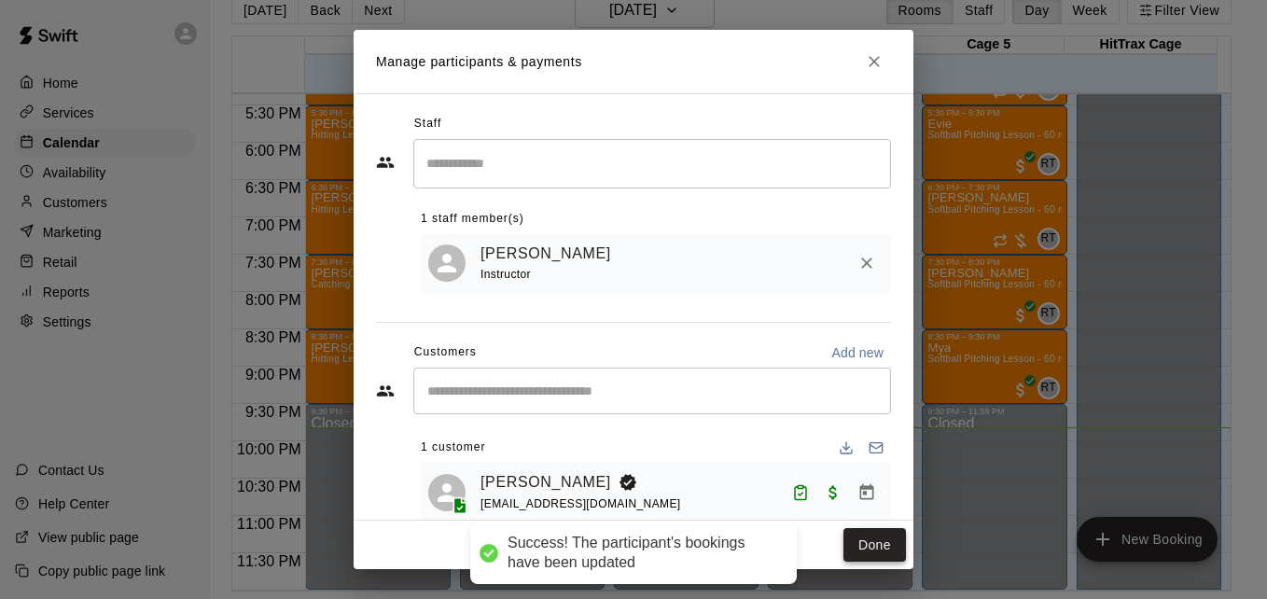
click at [861, 546] on button "Done" at bounding box center [875, 545] width 63 height 35
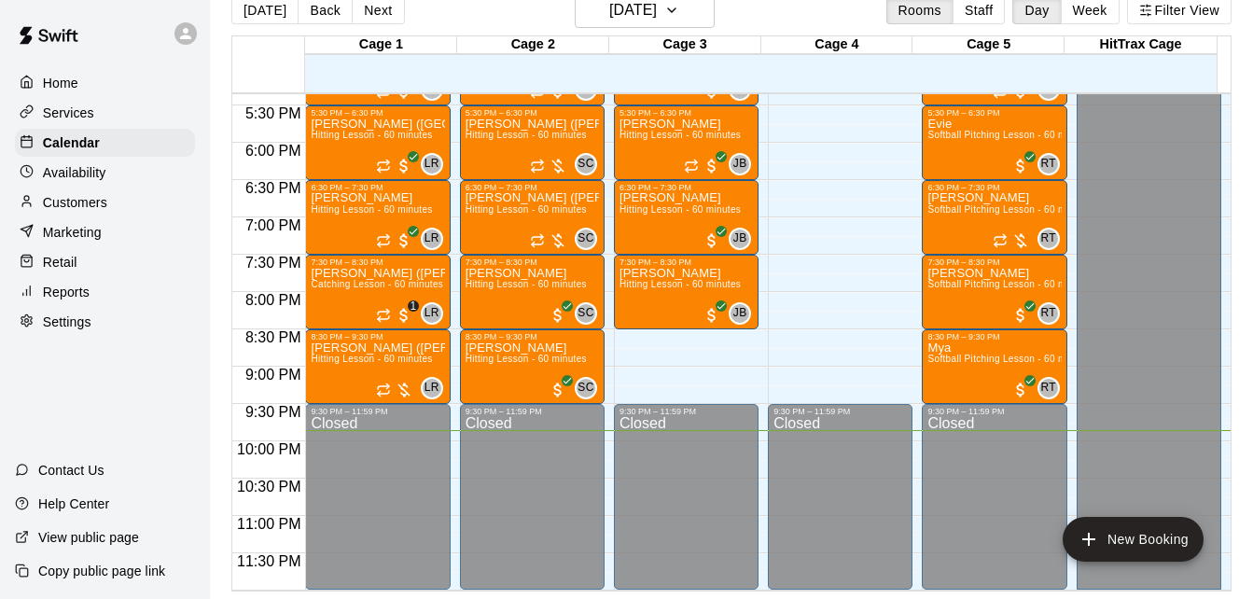
scroll to position [865, 0]
